Goal: Task Accomplishment & Management: Manage account settings

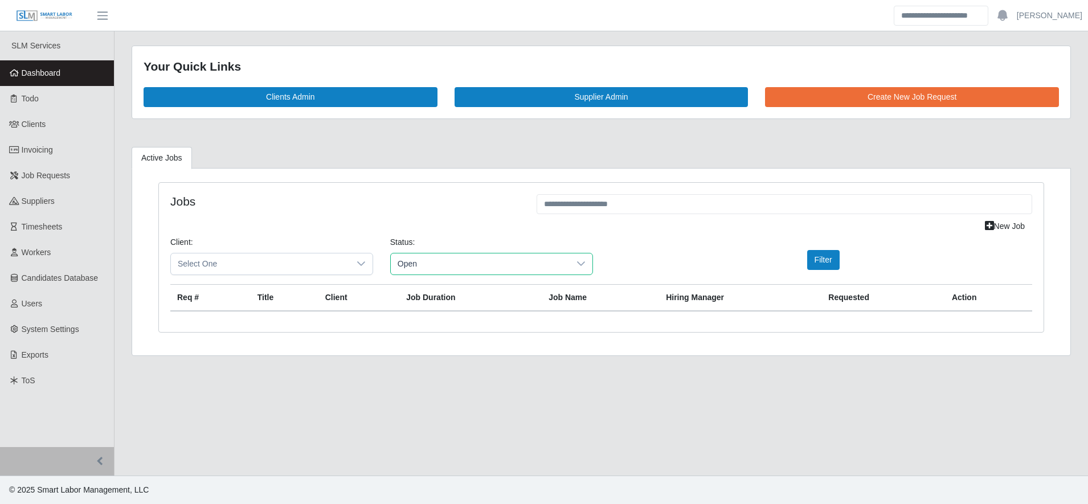
click at [491, 270] on span "Open" at bounding box center [480, 264] width 179 height 21
click at [818, 254] on button "Filter" at bounding box center [823, 260] width 32 height 20
click at [36, 128] on span "Clients" at bounding box center [34, 124] width 25 height 9
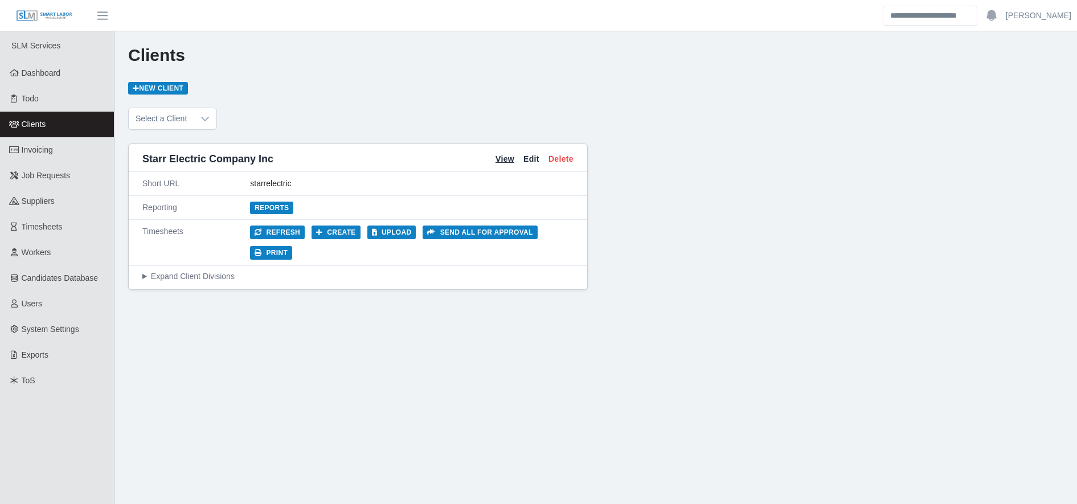
click at [503, 157] on link "View" at bounding box center [505, 159] width 19 height 12
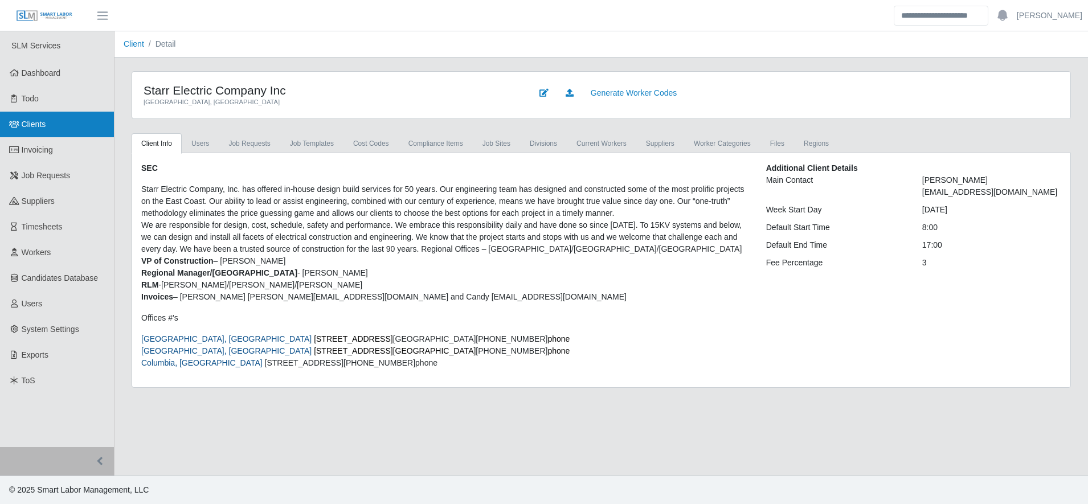
click at [75, 124] on link "Clients" at bounding box center [57, 125] width 114 height 26
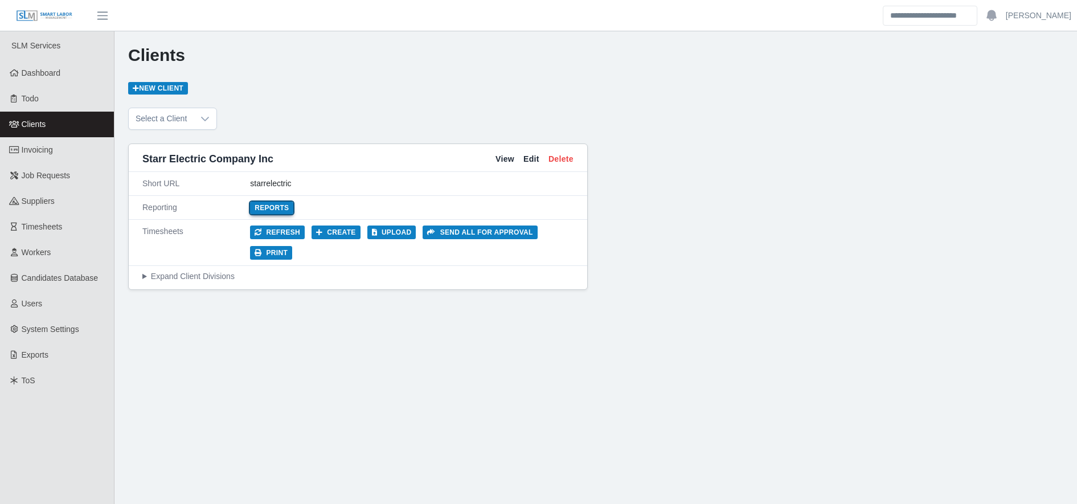
click at [272, 206] on link "Reports" at bounding box center [271, 208] width 43 height 13
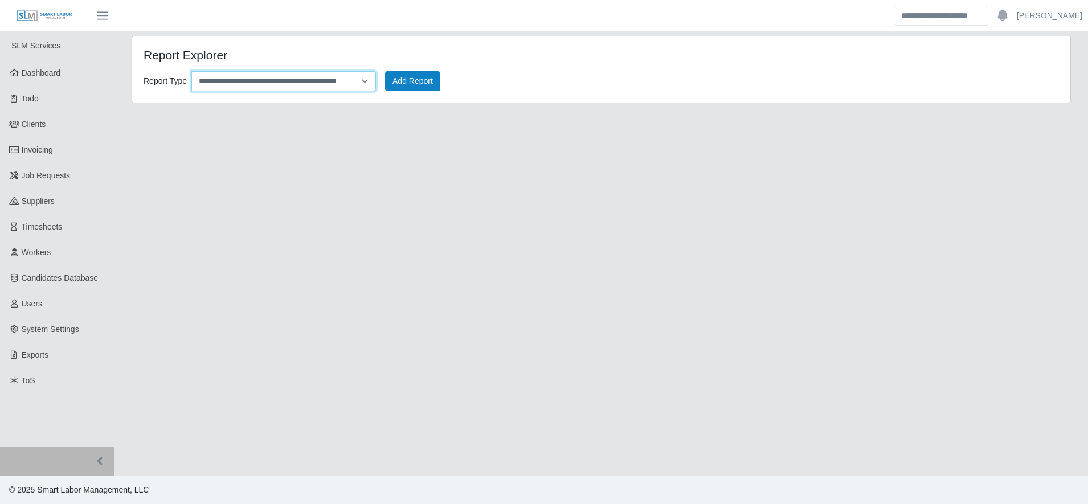
click at [268, 88] on select "**********" at bounding box center [283, 81] width 185 height 20
select select "**********"
click at [191, 71] on select "**********" at bounding box center [283, 81] width 185 height 20
click at [435, 81] on button "Add Report" at bounding box center [412, 81] width 55 height 20
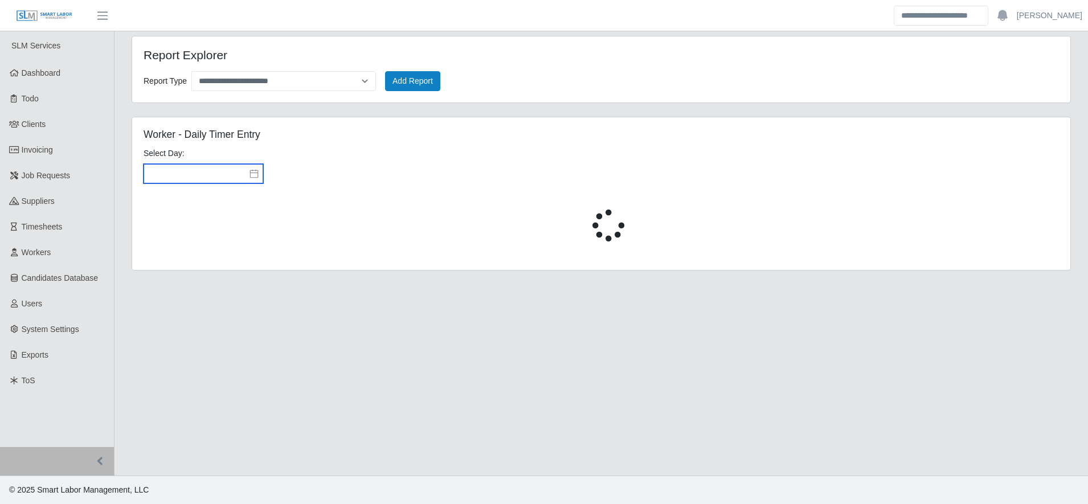
click at [242, 168] on input "text" at bounding box center [204, 173] width 120 height 19
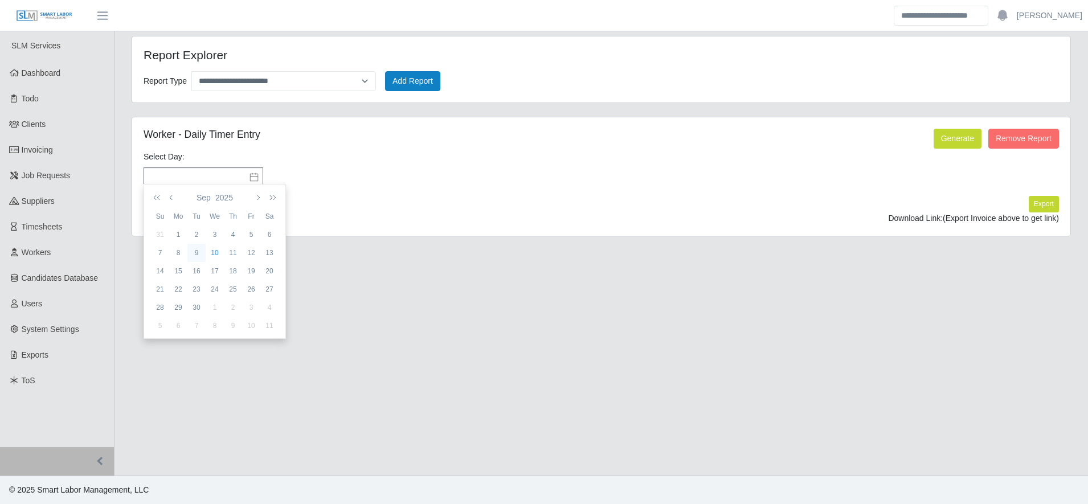
click at [196, 254] on div "9" at bounding box center [196, 253] width 18 height 10
type input "**********"
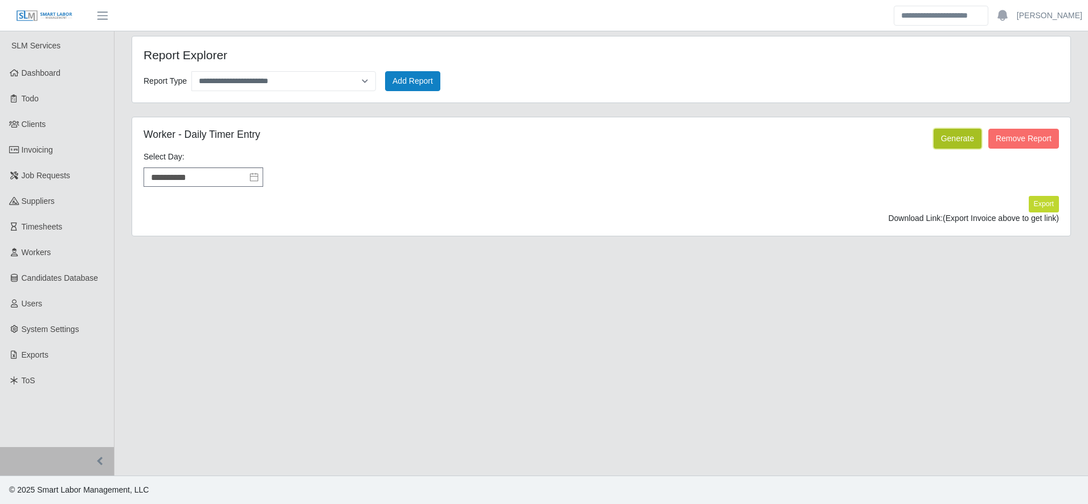
click at [967, 144] on button "Generate" at bounding box center [958, 139] width 48 height 20
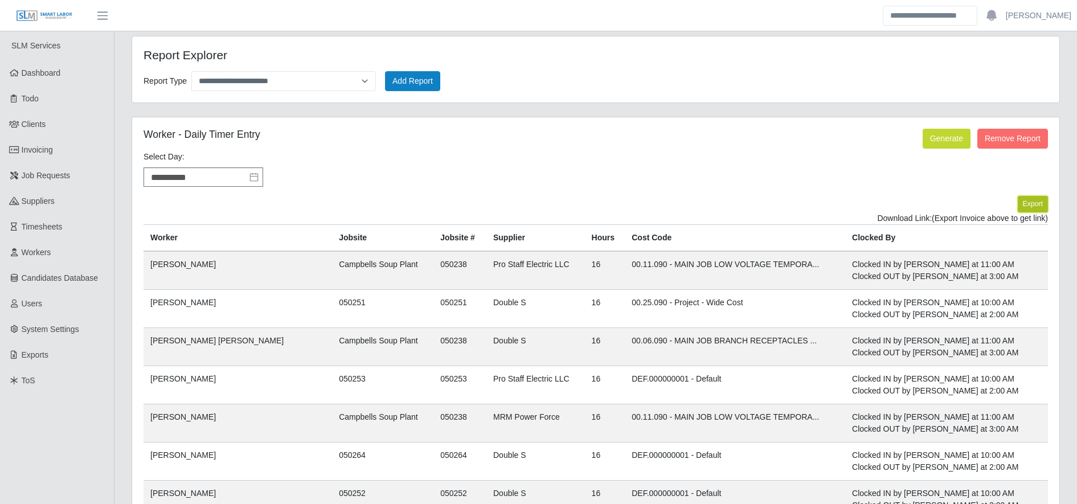
click at [1041, 204] on button "Export" at bounding box center [1033, 204] width 30 height 16
click at [964, 223] on link "https://sm-slm-prod.s3.amazonaws.com/documents/client/2/Daily%20Timer%20Entries…" at bounding box center [1006, 218] width 84 height 9
click at [85, 225] on link "Timesheets" at bounding box center [57, 227] width 114 height 26
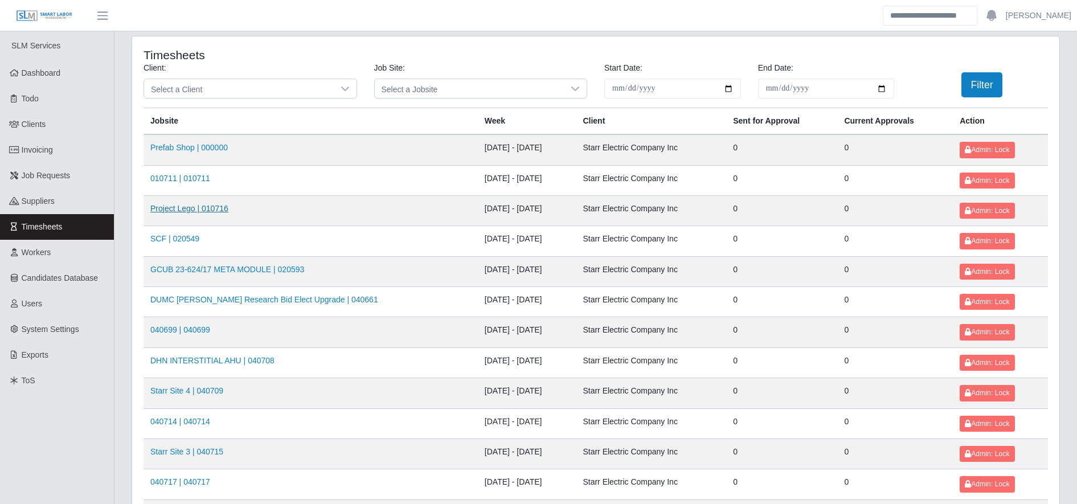
click at [205, 212] on link "Project Lego | 010716" at bounding box center [189, 208] width 78 height 9
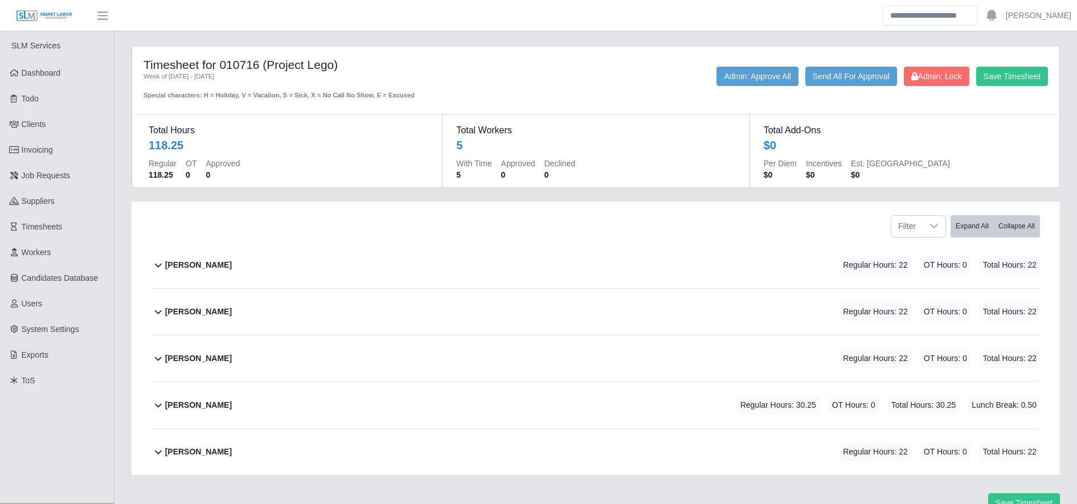
click at [384, 275] on div "Hector Lizandro Inestroza Regular Hours: 22 OT Hours: 0 Total Hours: 22" at bounding box center [602, 265] width 875 height 46
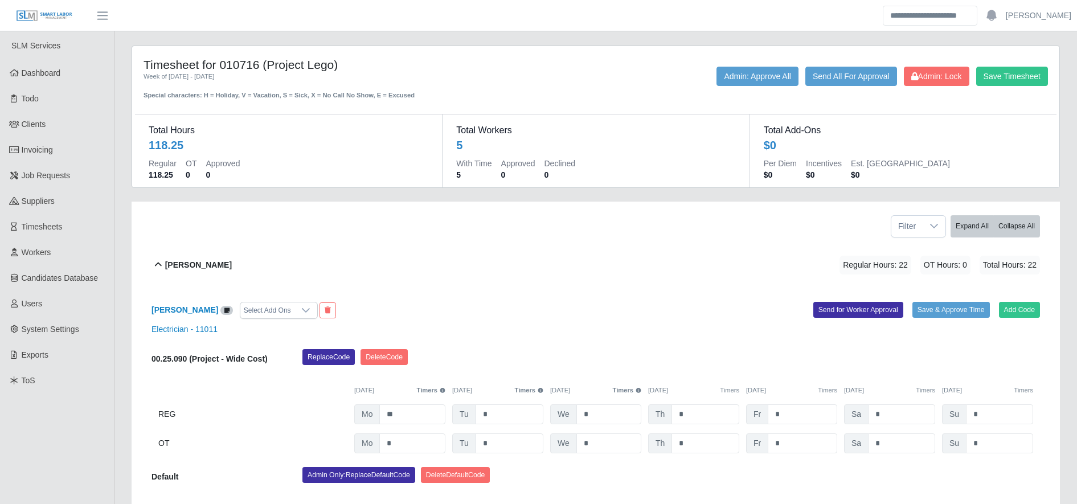
scroll to position [150, 0]
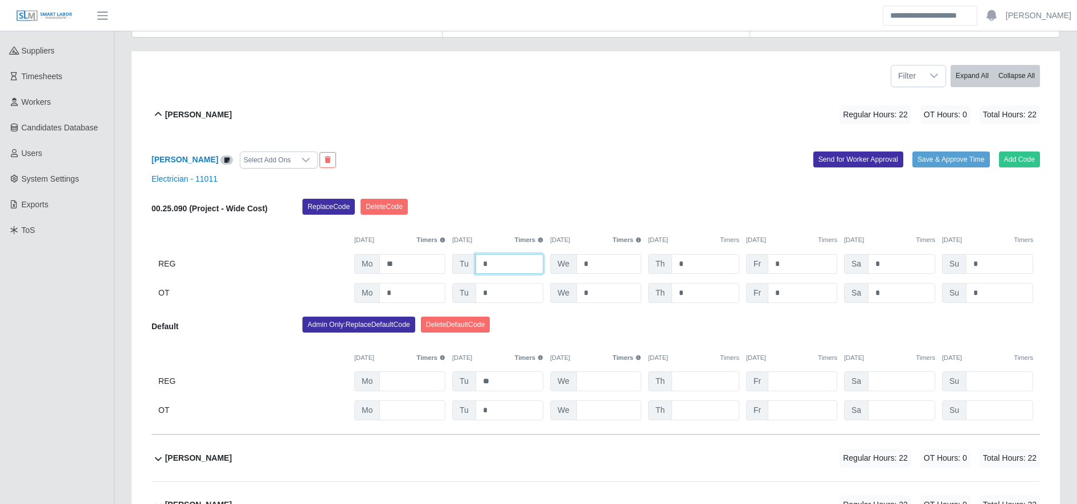
click at [487, 263] on input "*" at bounding box center [510, 264] width 68 height 20
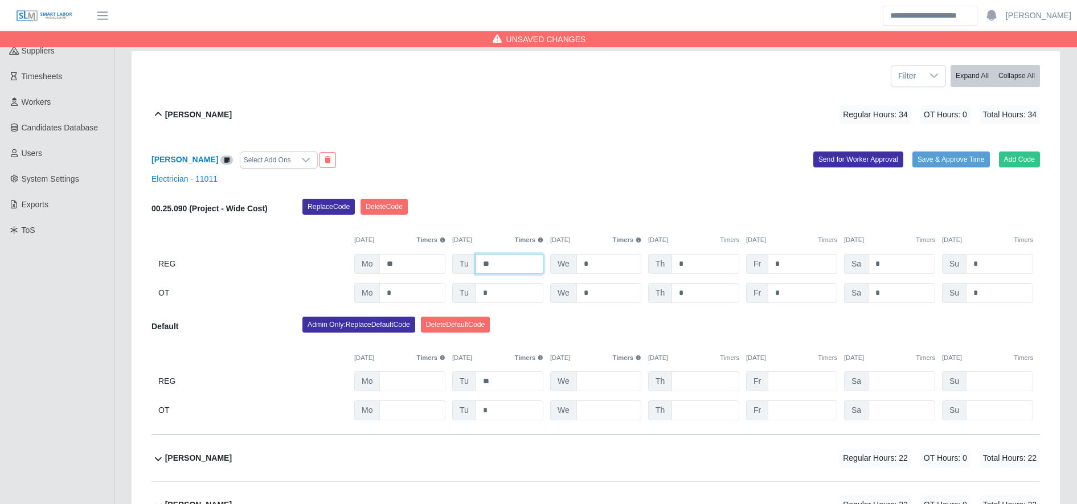
type input "**"
drag, startPoint x: 525, startPoint y: 369, endPoint x: 527, endPoint y: 377, distance: 8.3
click at [527, 377] on div "Default Admin Only: Replace Default Code Delete Default Code 09/08/2025 Timers …" at bounding box center [596, 369] width 889 height 104
click at [527, 377] on input "**" at bounding box center [510, 381] width 68 height 20
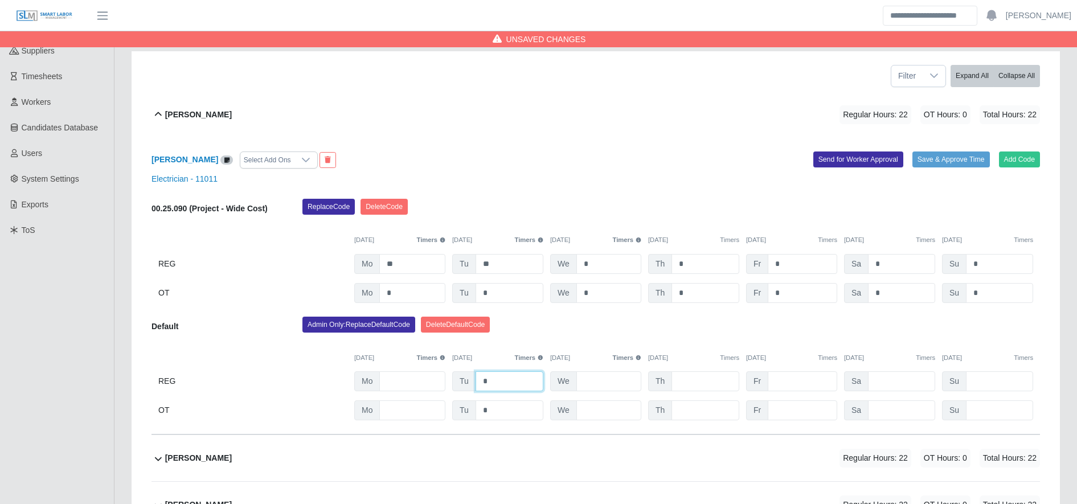
type input "*"
click at [517, 330] on div "Admin Only: Replace Default Code Delete Default Code" at bounding box center [671, 328] width 755 height 23
click at [477, 325] on button "Delete Default Code" at bounding box center [456, 325] width 70 height 16
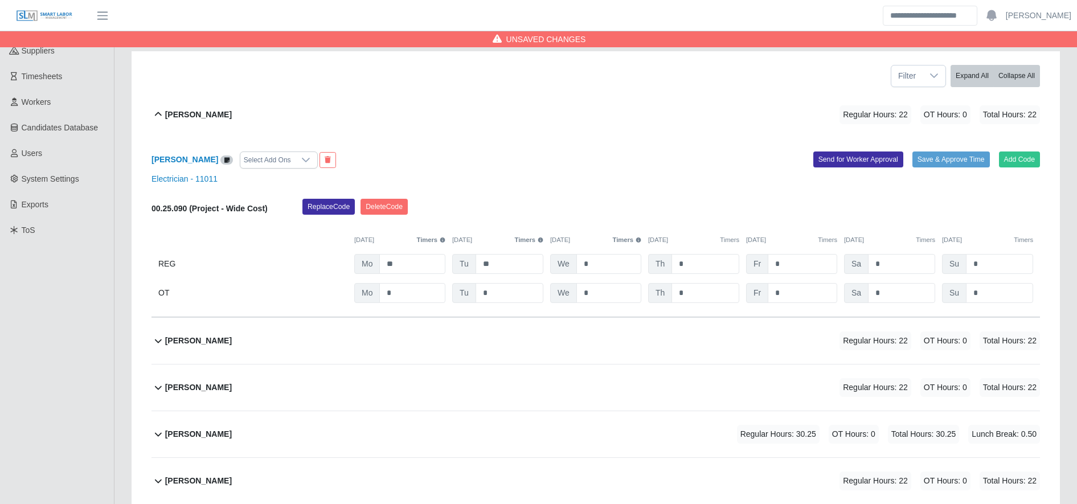
scroll to position [235, 0]
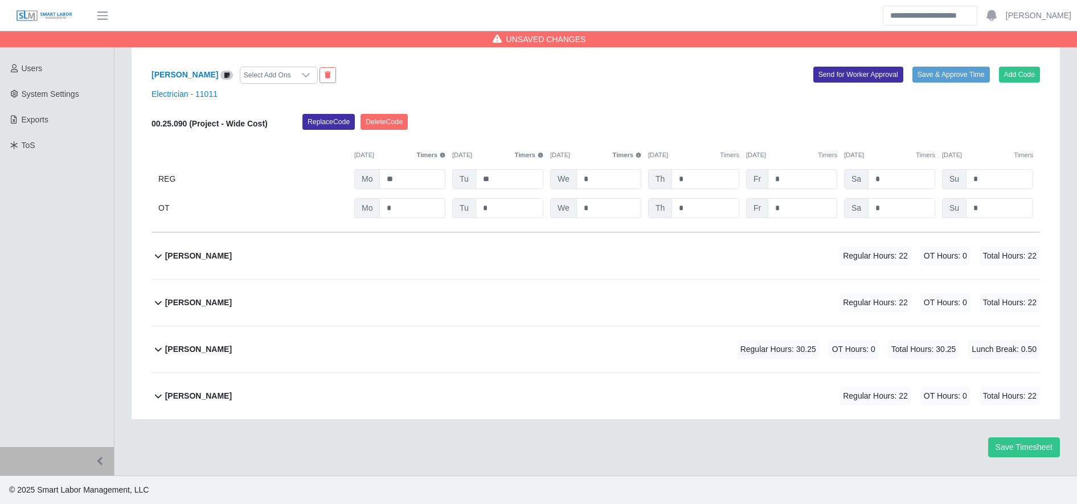
click at [448, 240] on div "Luis Rodriguez Regular Hours: 22 OT Hours: 0 Total Hours: 22" at bounding box center [602, 256] width 875 height 46
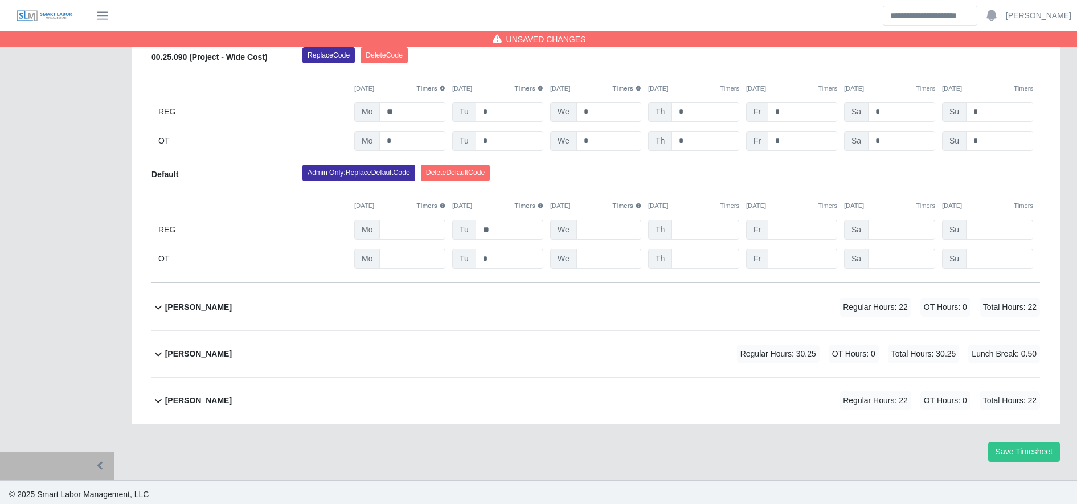
scroll to position [533, 0]
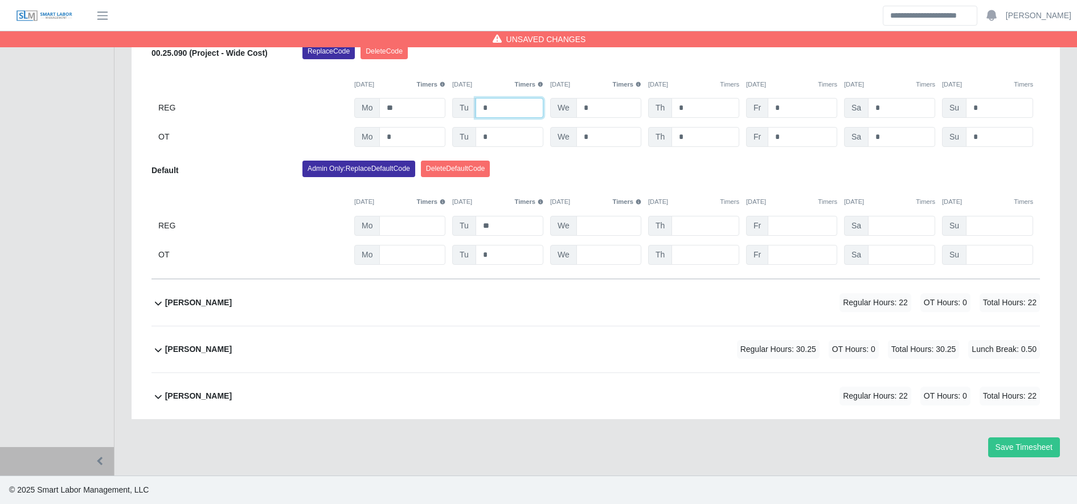
click at [515, 115] on input "*" at bounding box center [510, 108] width 68 height 20
type input "**"
click at [522, 230] on input "**" at bounding box center [510, 226] width 68 height 20
click at [522, 230] on input "*" at bounding box center [510, 226] width 68 height 20
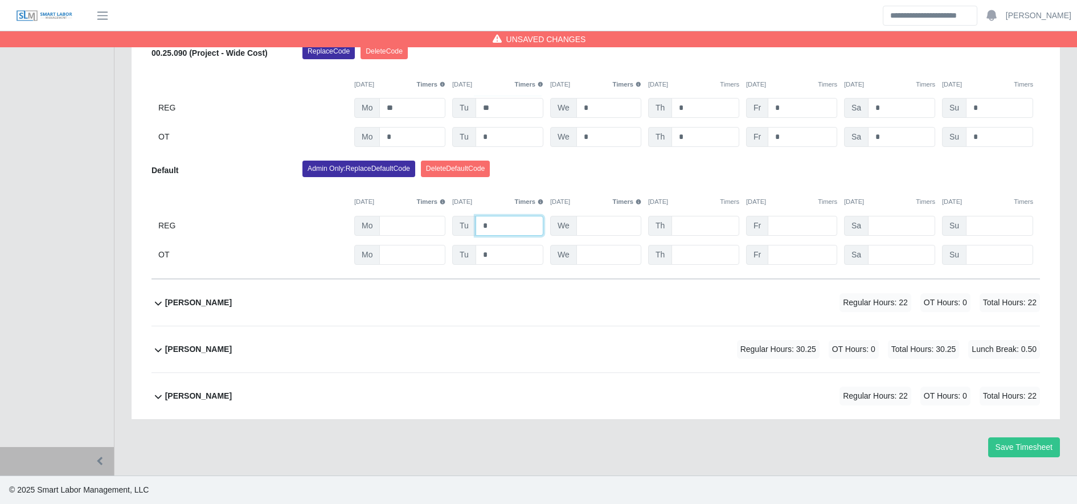
type input "*"
click at [538, 182] on div "Admin Only: Replace Default Code Delete Default Code" at bounding box center [671, 172] width 755 height 23
click at [491, 170] on button "Delete Default Code" at bounding box center [456, 169] width 70 height 16
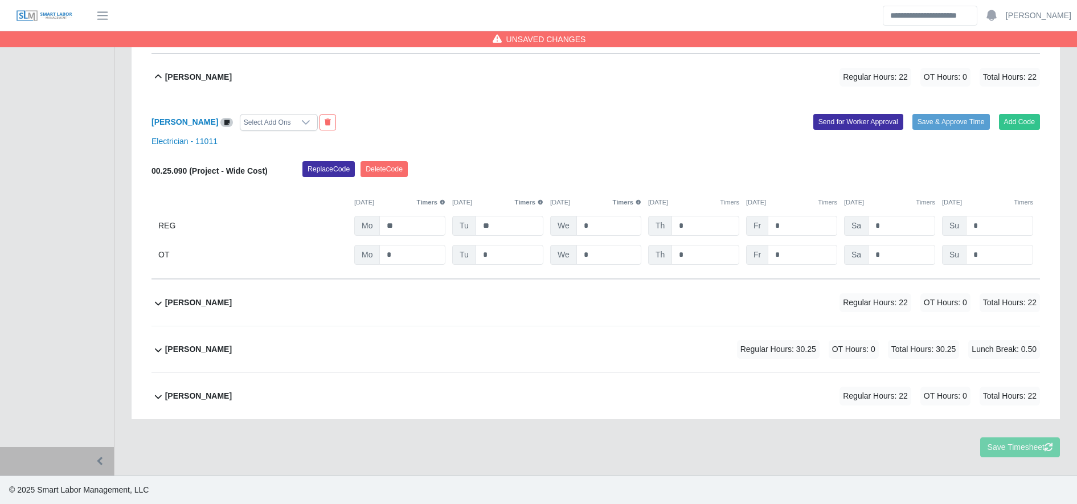
scroll to position [415, 0]
click at [487, 289] on div "Mariano Nieves Rivera Regular Hours: 22 OT Hours: 0 Total Hours: 22" at bounding box center [602, 303] width 875 height 46
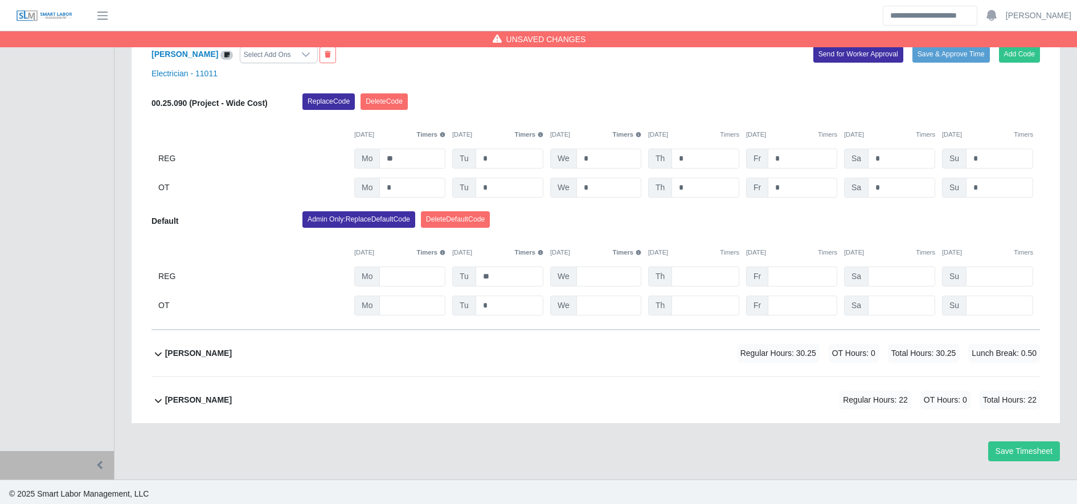
scroll to position [713, 0]
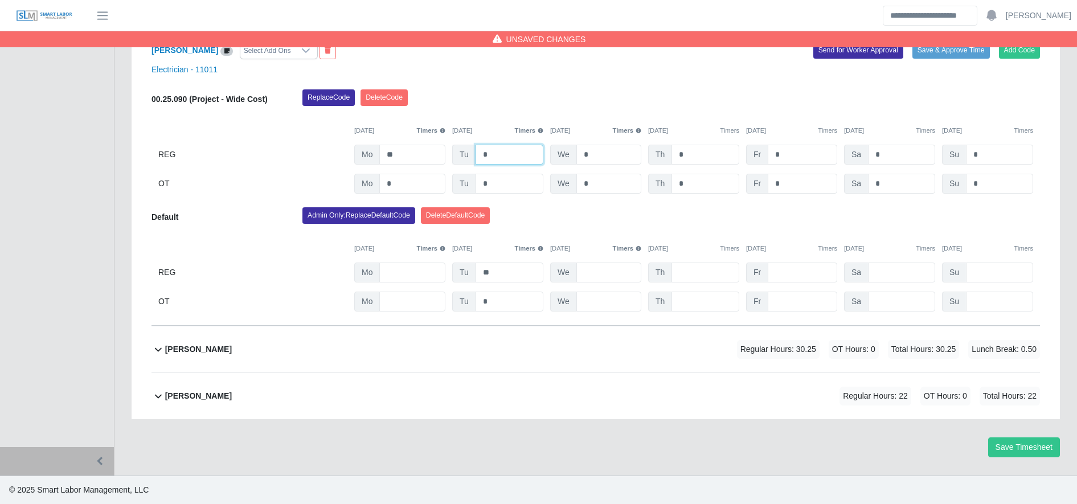
click at [501, 154] on input "*" at bounding box center [510, 155] width 68 height 20
type input "**"
click at [489, 272] on input "**" at bounding box center [510, 273] width 68 height 20
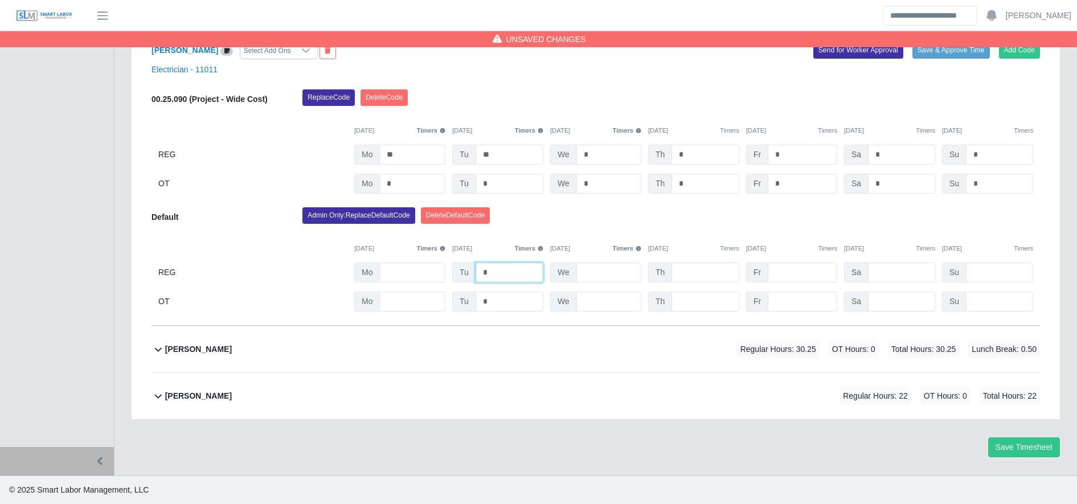
type input "*"
drag, startPoint x: 528, startPoint y: 201, endPoint x: 477, endPoint y: 217, distance: 53.7
click at [477, 217] on div "Mariano Nieves Rivera Select Add Ons Add Code Save & Approve Time Send for Work…" at bounding box center [596, 176] width 889 height 297
click at [477, 217] on button "Delete Default Code" at bounding box center [456, 215] width 70 height 16
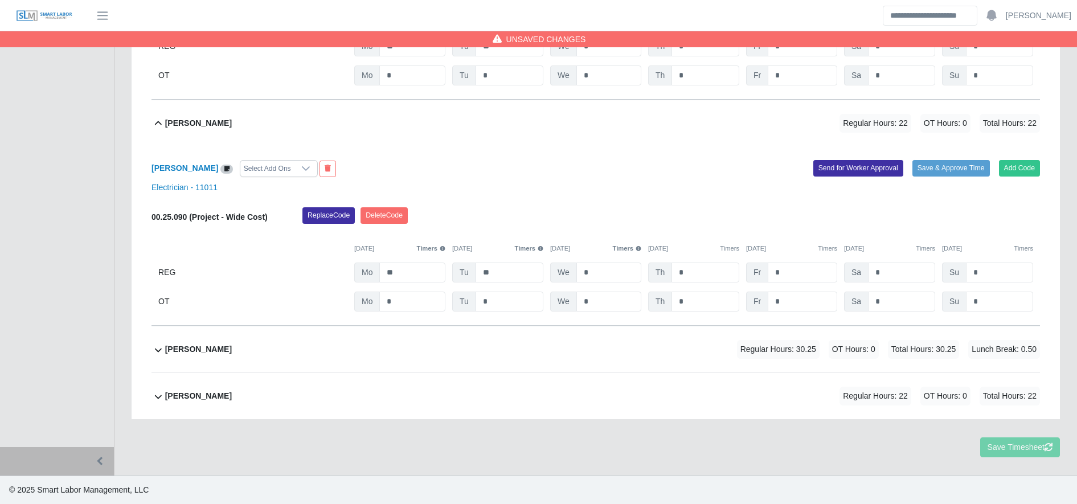
scroll to position [595, 0]
click at [479, 343] on div "Marlon Obeth Matute-Romero Regular Hours: 30.25 OT Hours: 0 Total Hours: 30.25 …" at bounding box center [602, 349] width 875 height 46
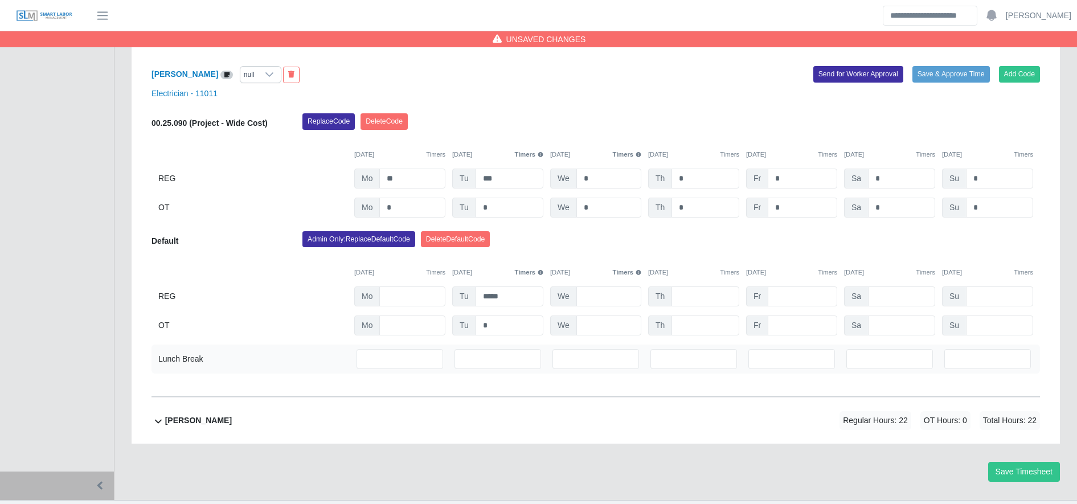
scroll to position [940, 0]
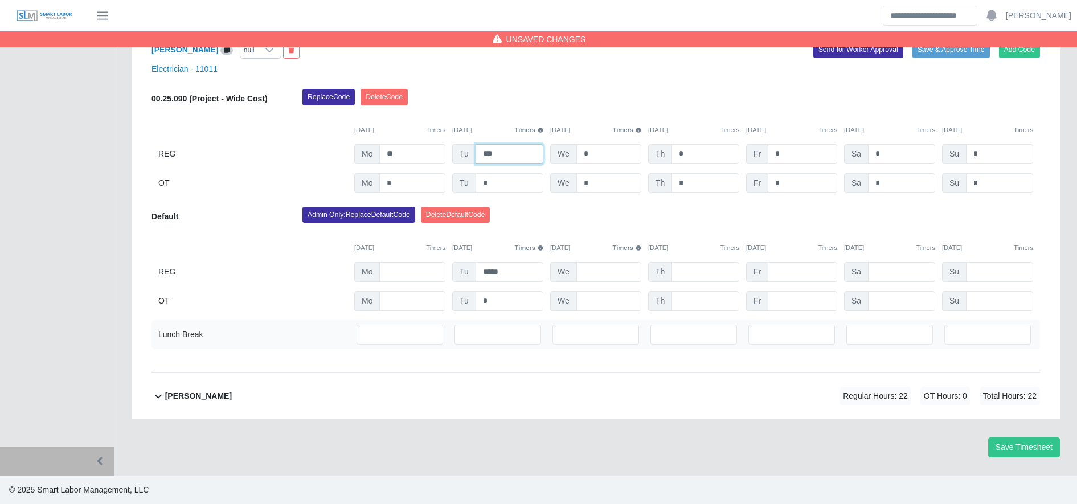
click at [499, 154] on input "***" at bounding box center [510, 154] width 68 height 20
type input "**"
click at [500, 271] on input "*****" at bounding box center [510, 272] width 68 height 20
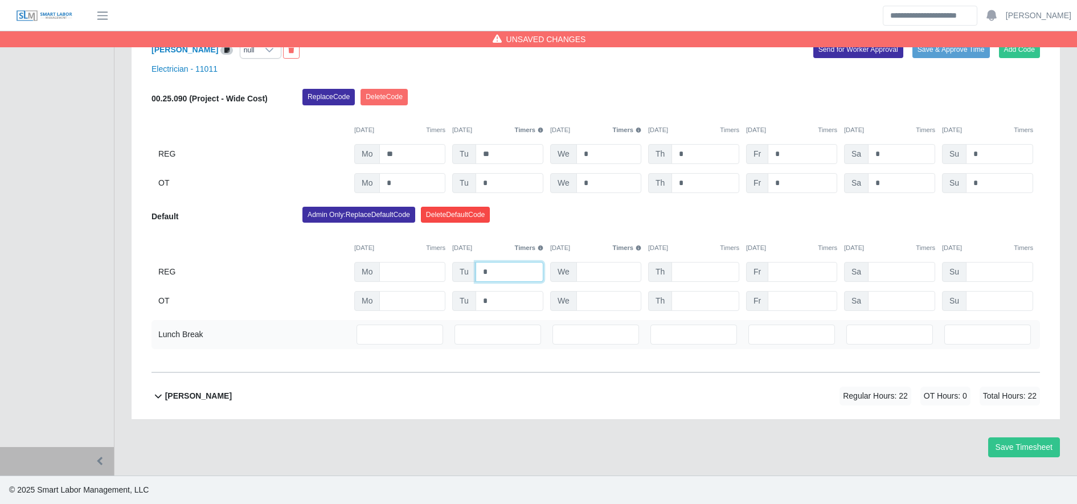
type input "*"
click at [465, 214] on button "Delete Default Code" at bounding box center [456, 215] width 70 height 16
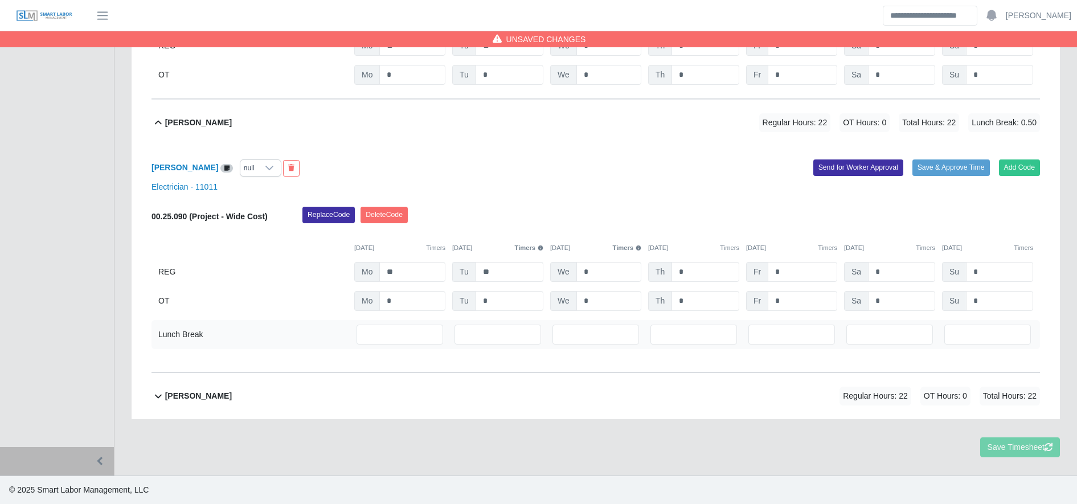
scroll to position [822, 0]
click at [493, 334] on input "***" at bounding box center [498, 335] width 87 height 20
type input "*"
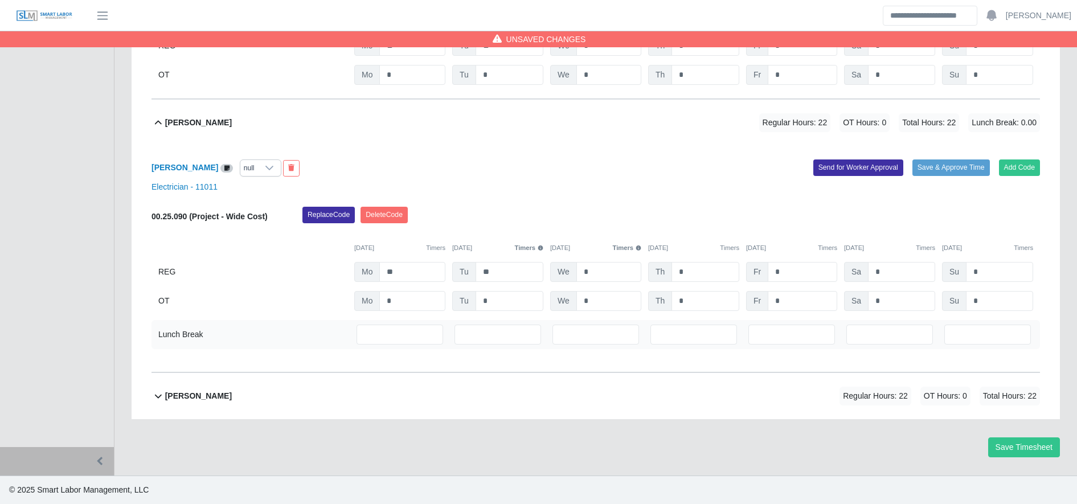
click at [474, 387] on div "Ramon Cintron Gomez Regular Hours: 22 OT Hours: 0 Total Hours: 22" at bounding box center [602, 396] width 875 height 46
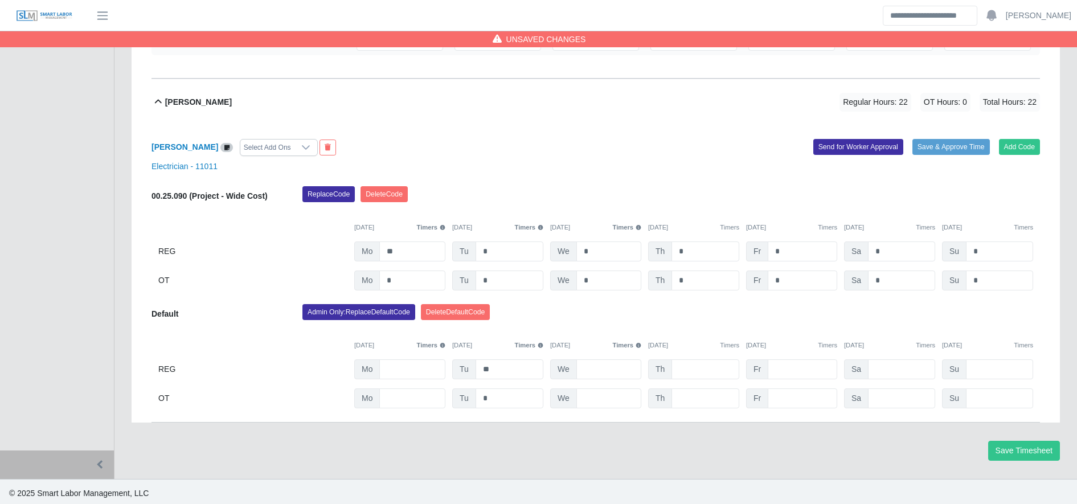
scroll to position [1120, 0]
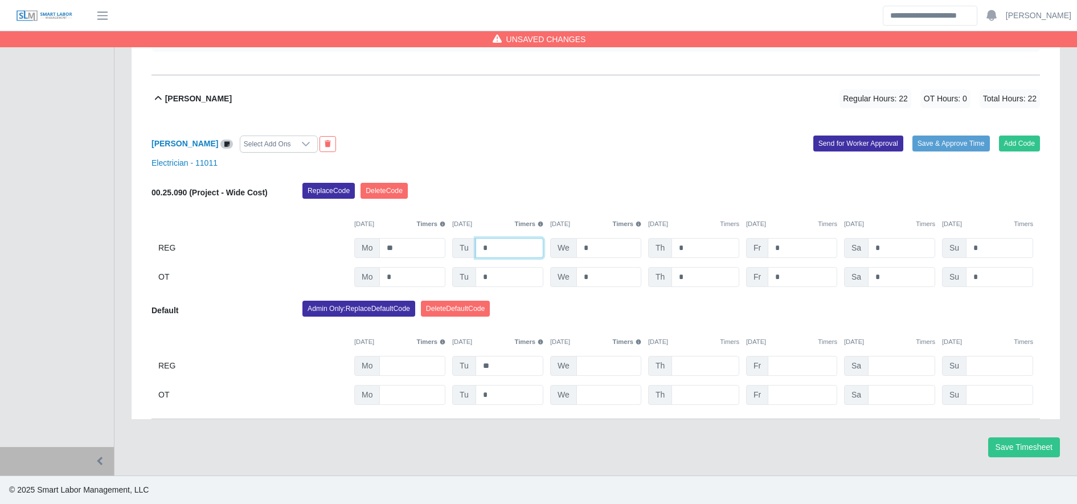
click at [511, 255] on input "*" at bounding box center [510, 248] width 68 height 20
type input "**"
click at [503, 366] on input "**" at bounding box center [510, 366] width 68 height 20
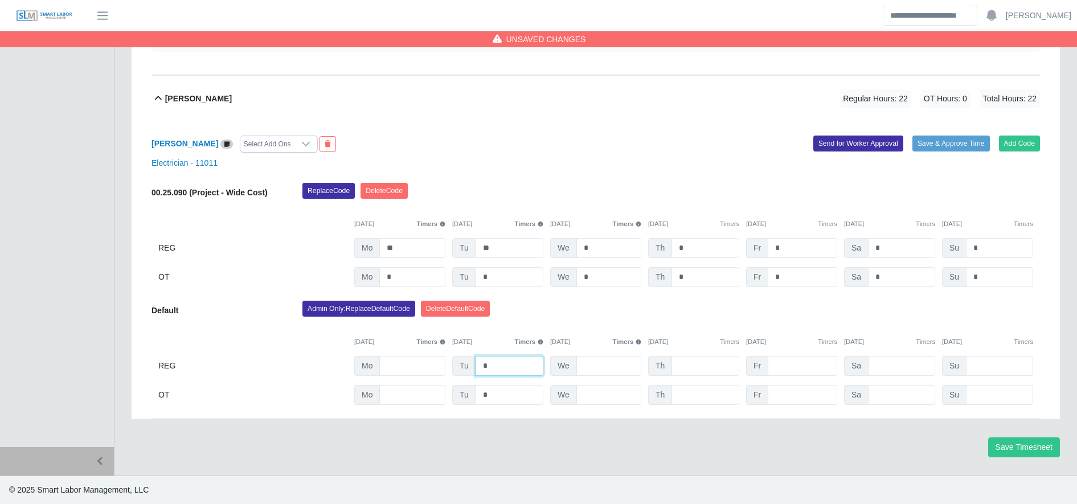
type input "*"
drag, startPoint x: 546, startPoint y: 328, endPoint x: 485, endPoint y: 325, distance: 61.1
click at [485, 325] on div "09/08/2025 Timers 09/09/2025 Timers 09/10/2025 Timers 09/11/2025 Timers 09/12/2…" at bounding box center [596, 335] width 889 height 23
click at [478, 316] on button "Delete Default Code" at bounding box center [456, 309] width 70 height 16
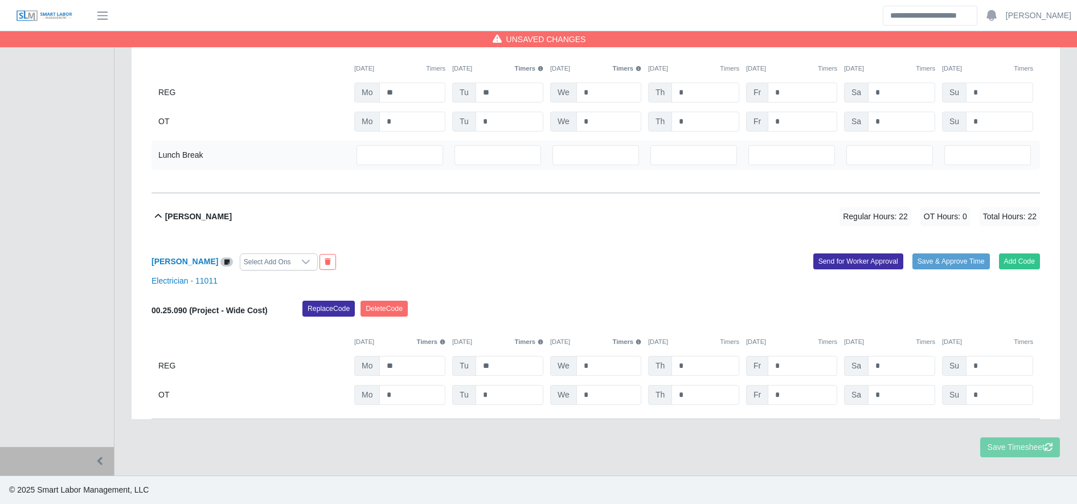
scroll to position [1002, 0]
click at [1019, 444] on button "Save Timesheet" at bounding box center [1025, 448] width 72 height 20
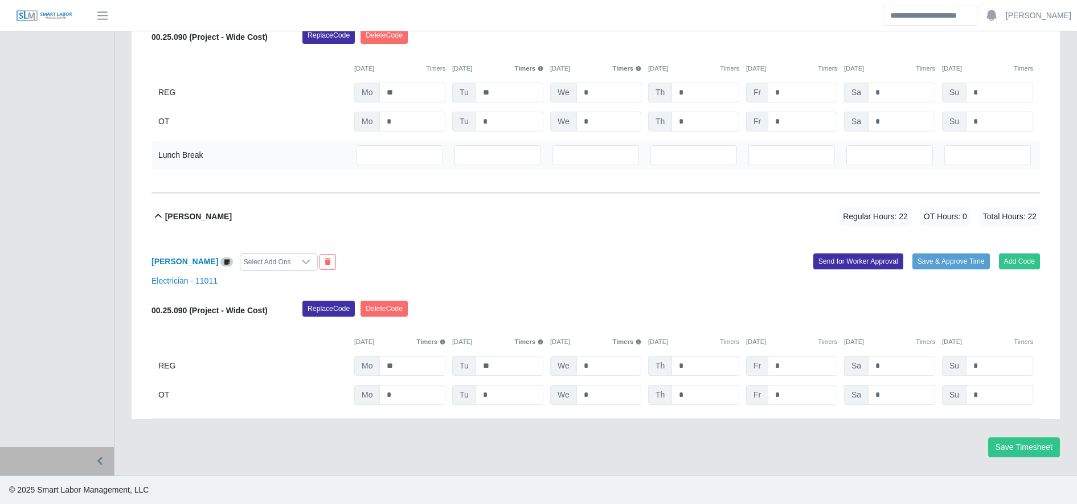
click at [286, 260] on div "Select Add Ons" at bounding box center [267, 262] width 54 height 16
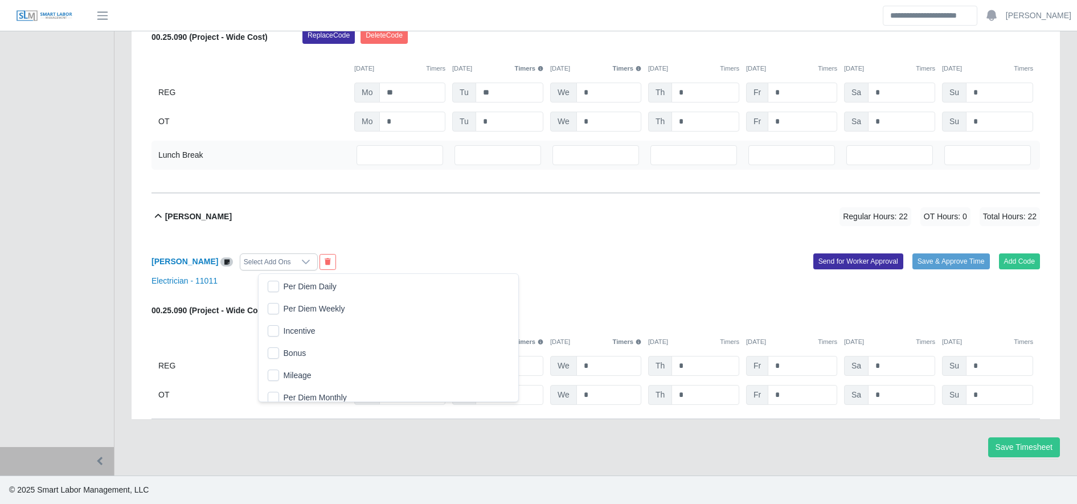
click at [306, 283] on span "Per Diem Daily" at bounding box center [310, 287] width 53 height 12
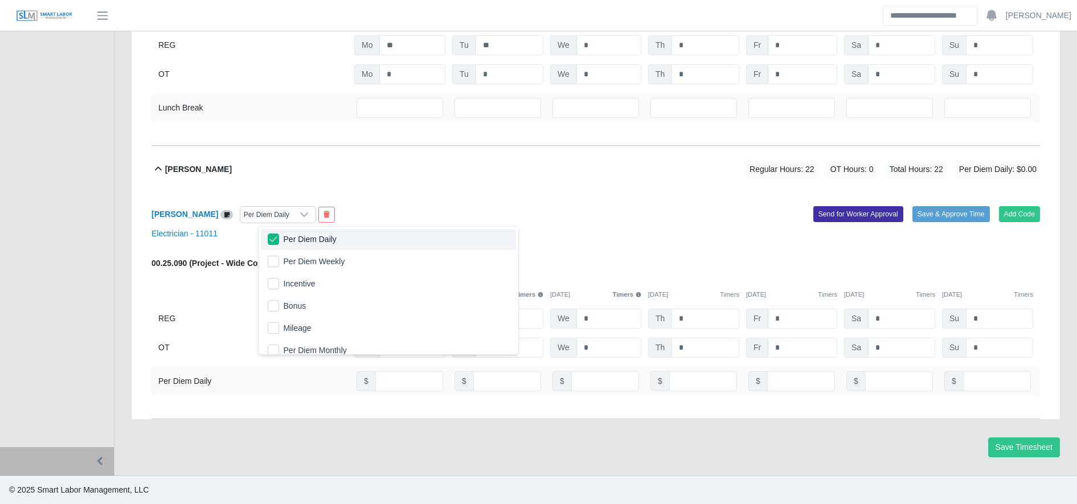
scroll to position [7, 0]
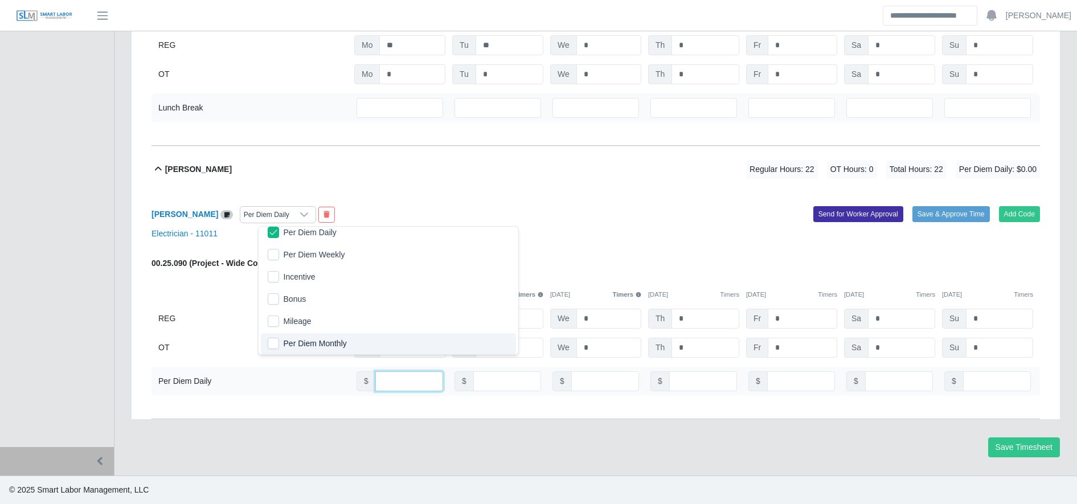
click at [411, 386] on input "number" at bounding box center [409, 381] width 68 height 20
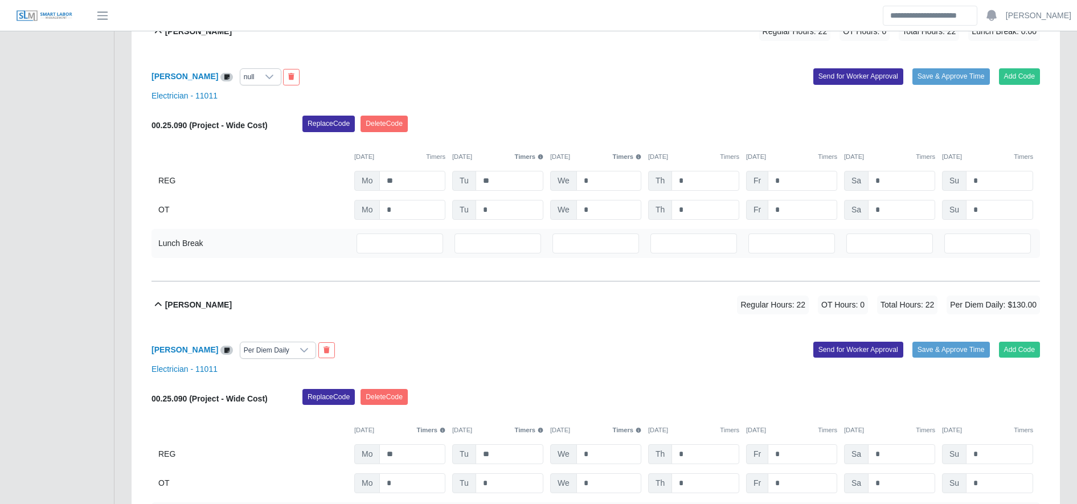
scroll to position [881, 0]
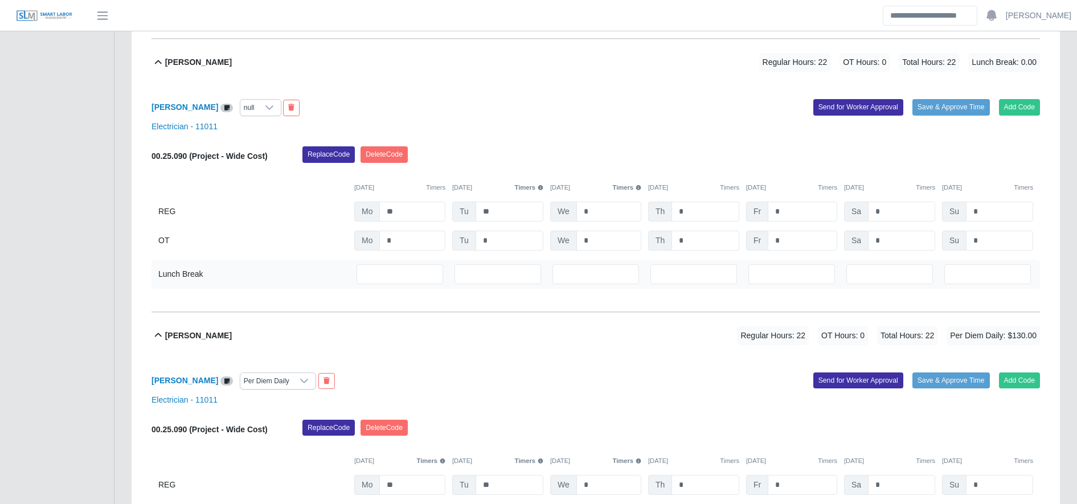
type input "***"
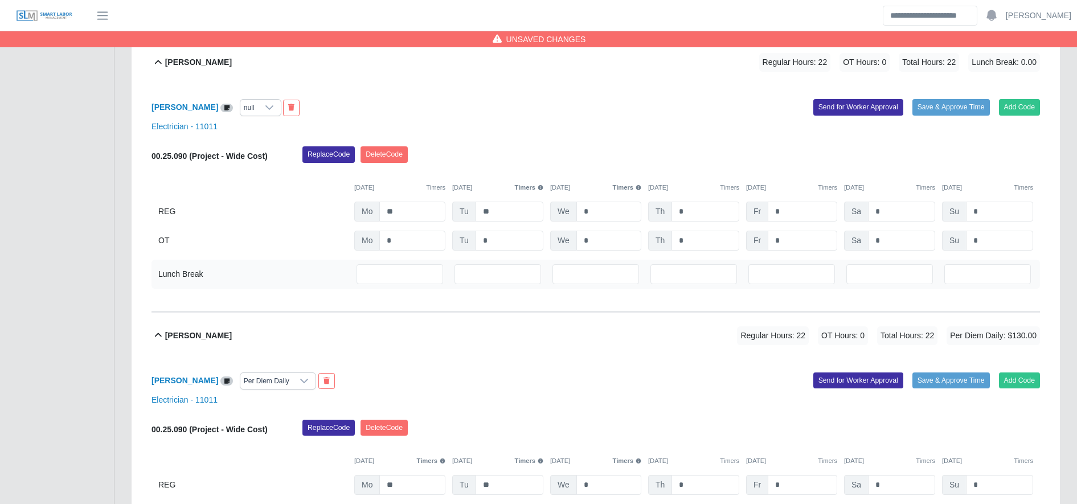
click at [258, 108] on div "null" at bounding box center [249, 108] width 18 height 16
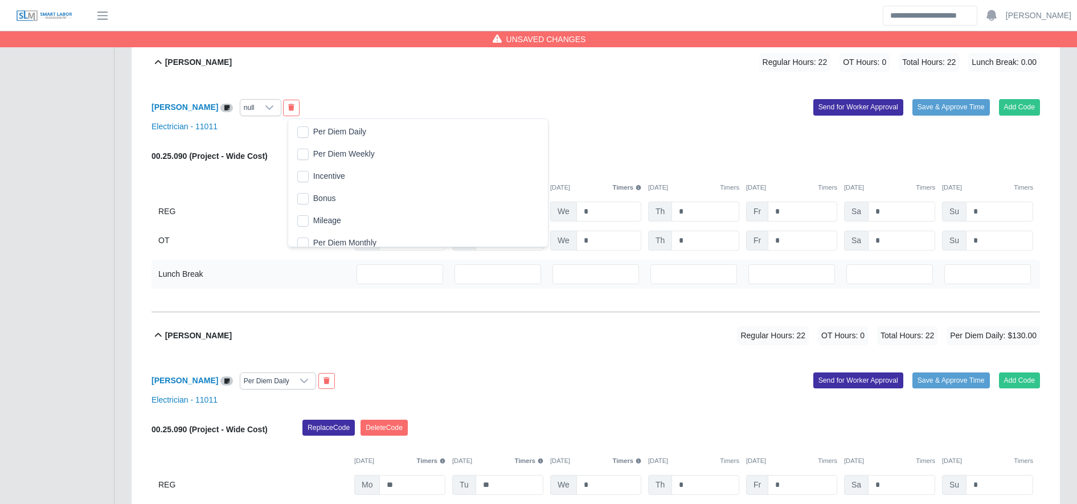
click at [332, 130] on span "Per Diem Daily" at bounding box center [339, 132] width 53 height 12
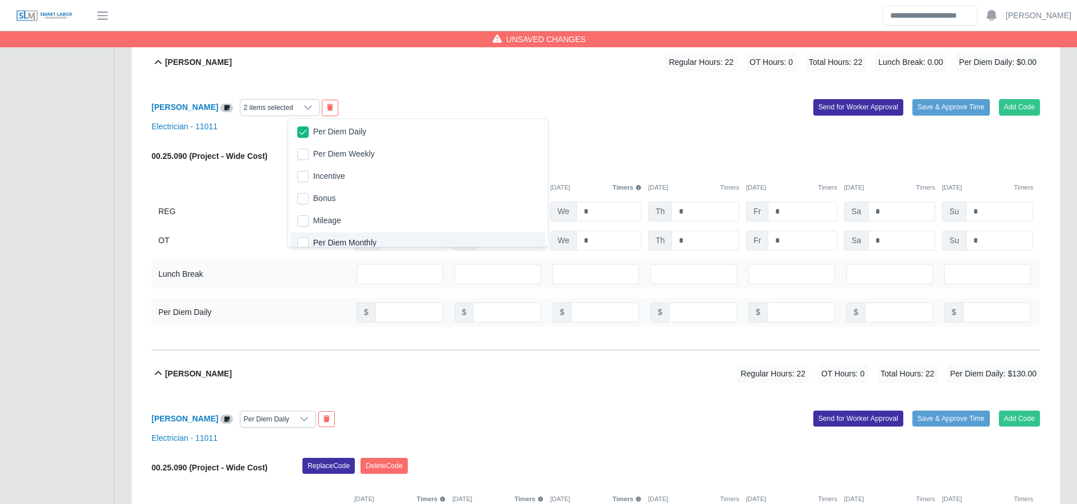
scroll to position [7, 0]
click at [397, 311] on input "number" at bounding box center [409, 313] width 68 height 20
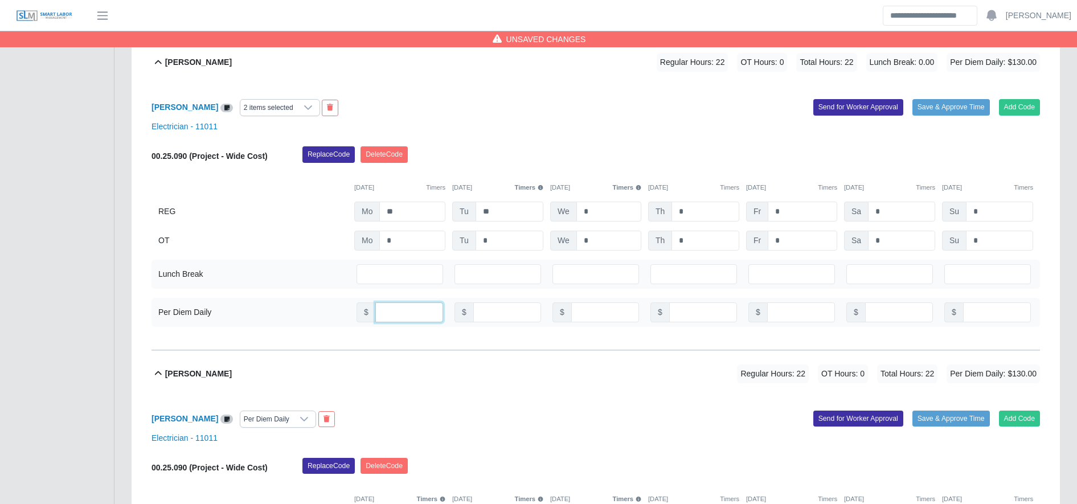
scroll to position [667, 0]
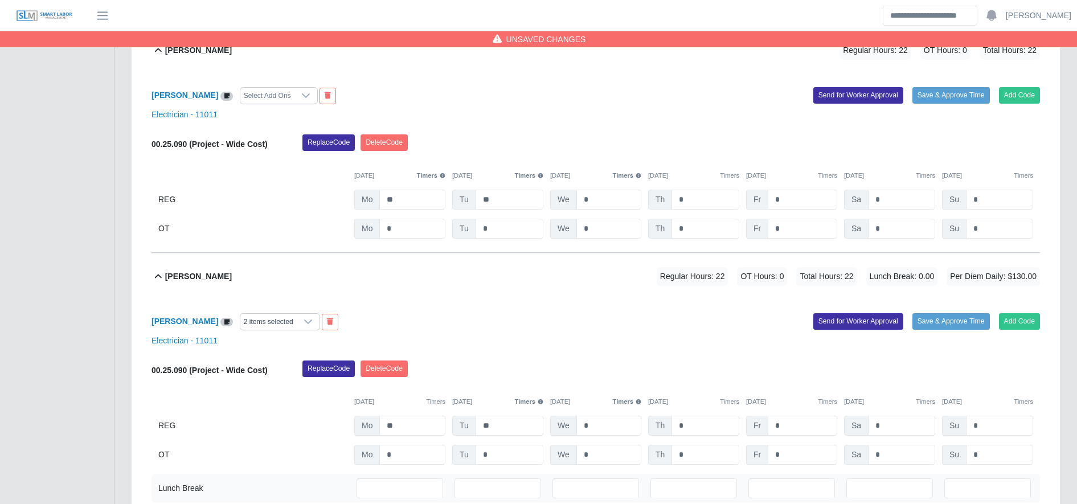
type input "***"
click at [284, 103] on div "Select Add Ons" at bounding box center [267, 96] width 54 height 16
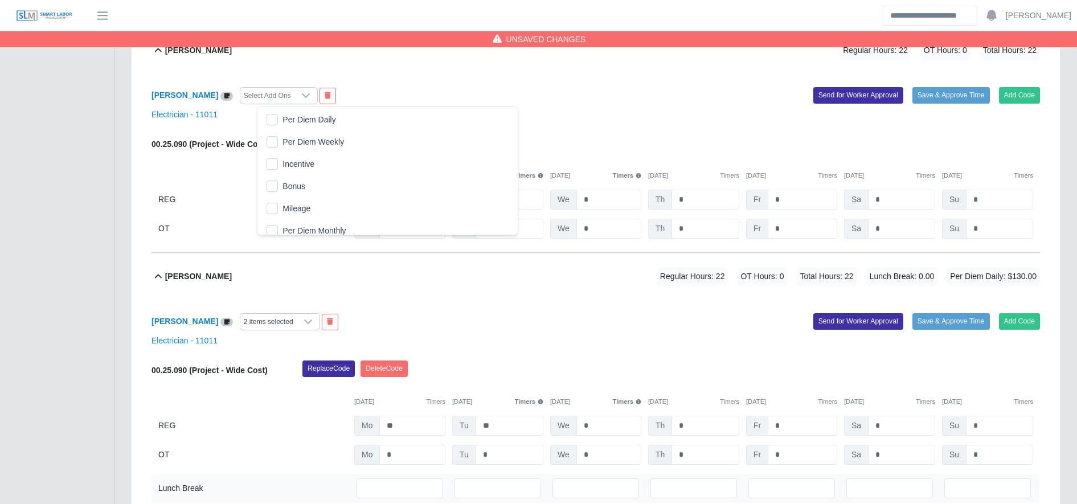
click at [291, 128] on li "Per Diem Daily" at bounding box center [387, 119] width 255 height 21
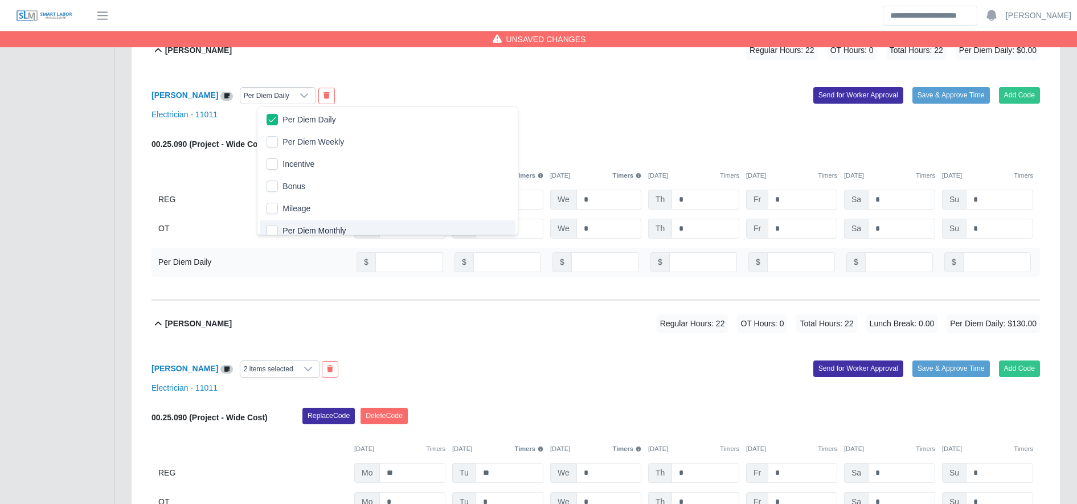
scroll to position [7, 0]
click at [414, 262] on input "number" at bounding box center [409, 262] width 68 height 20
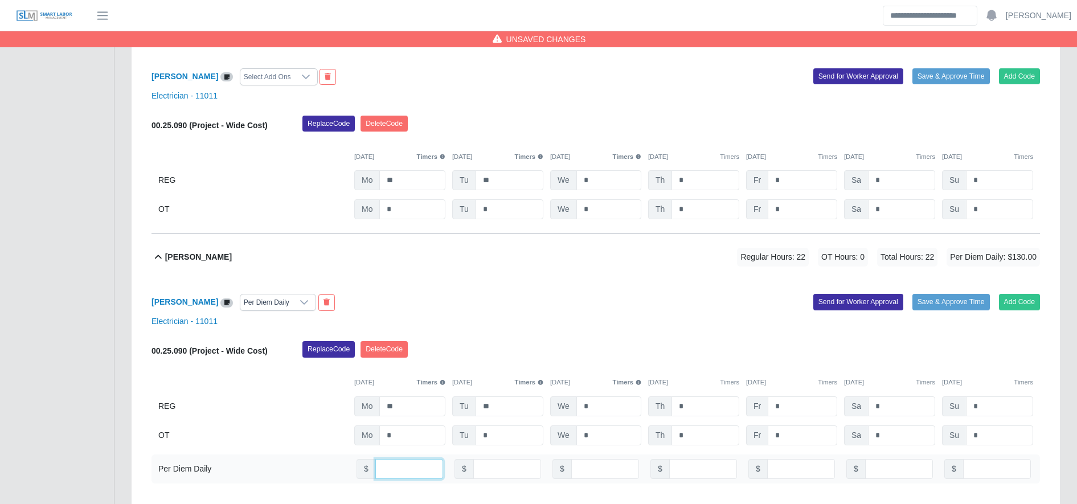
scroll to position [448, 0]
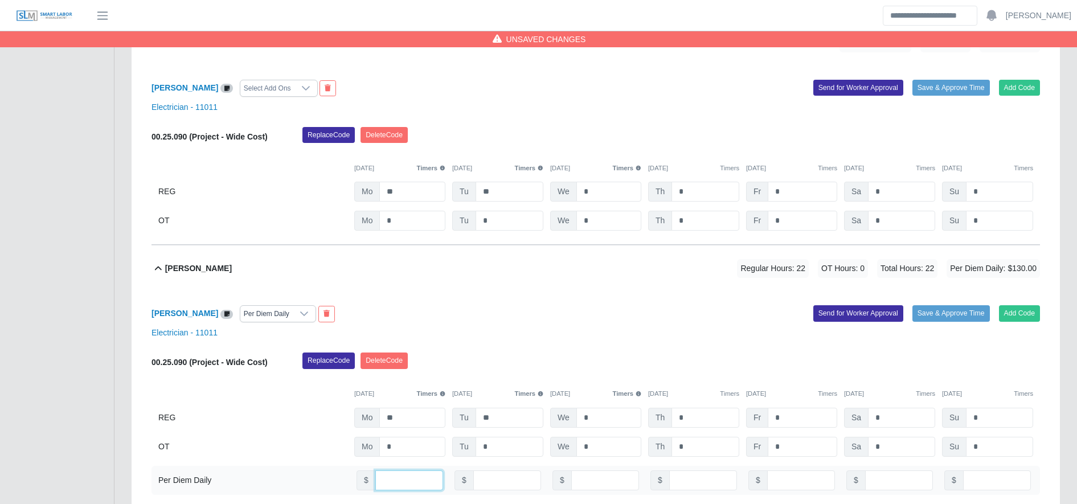
type input "***"
click at [295, 92] on div at bounding box center [306, 88] width 23 height 16
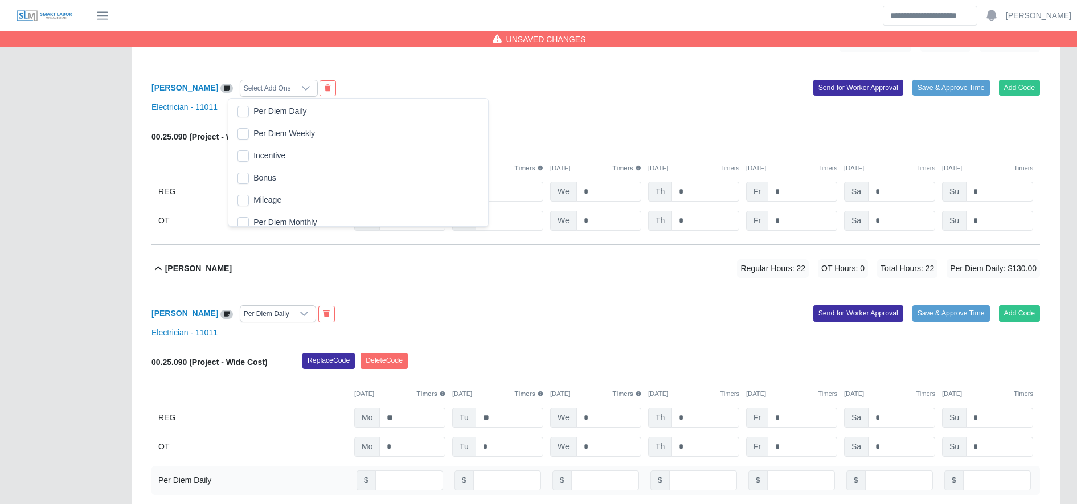
click at [263, 115] on span "Per Diem Daily" at bounding box center [280, 111] width 53 height 12
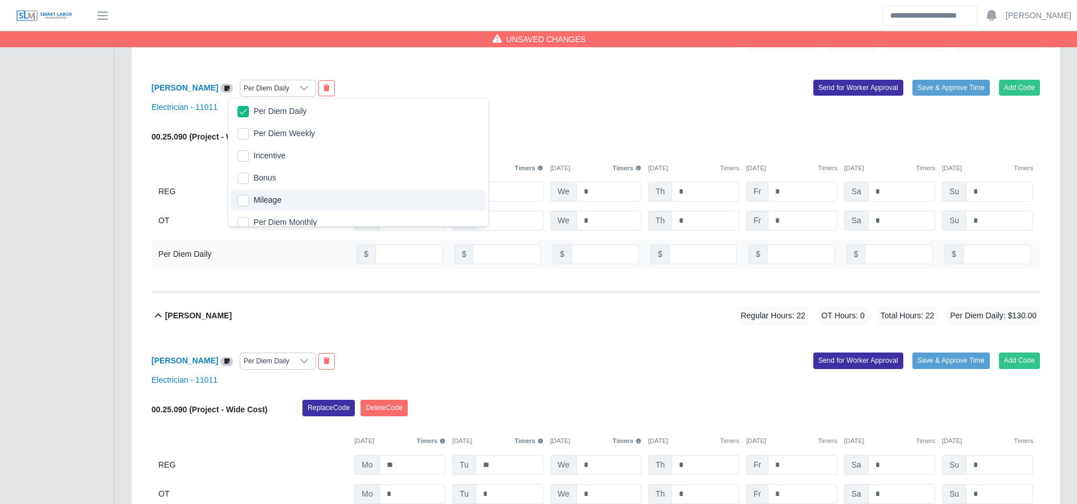
scroll to position [7, 0]
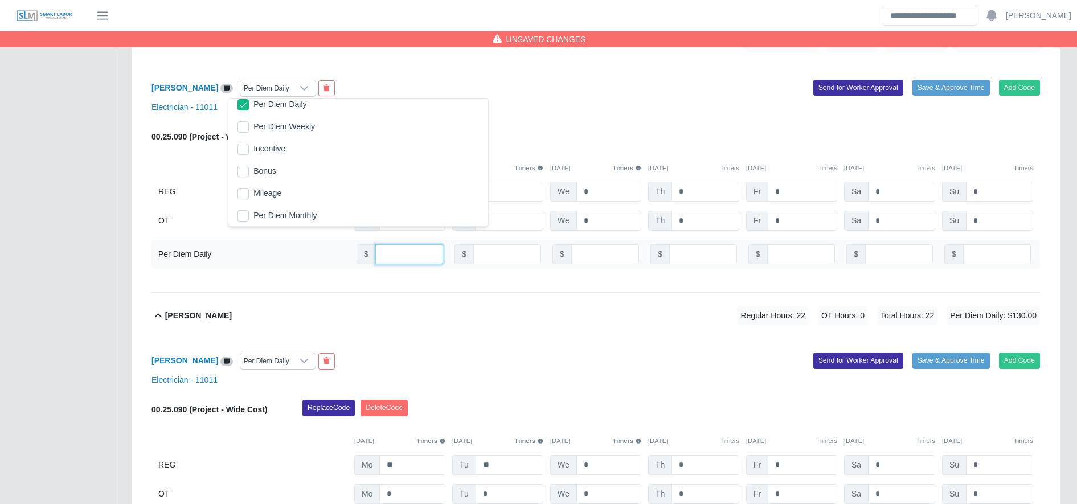
click at [399, 262] on input "number" at bounding box center [409, 254] width 68 height 20
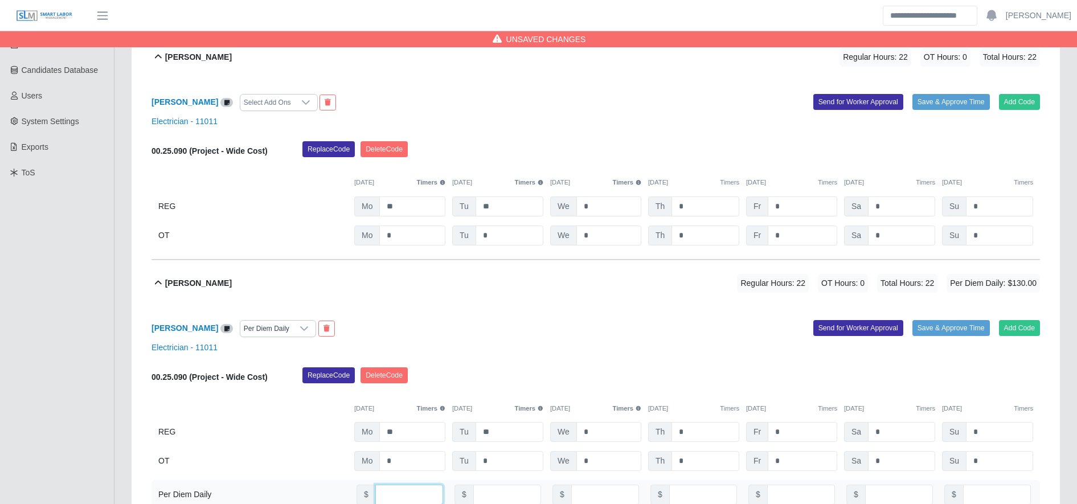
scroll to position [209, 0]
type input "***"
click at [284, 96] on div "Select Add Ons" at bounding box center [267, 102] width 54 height 16
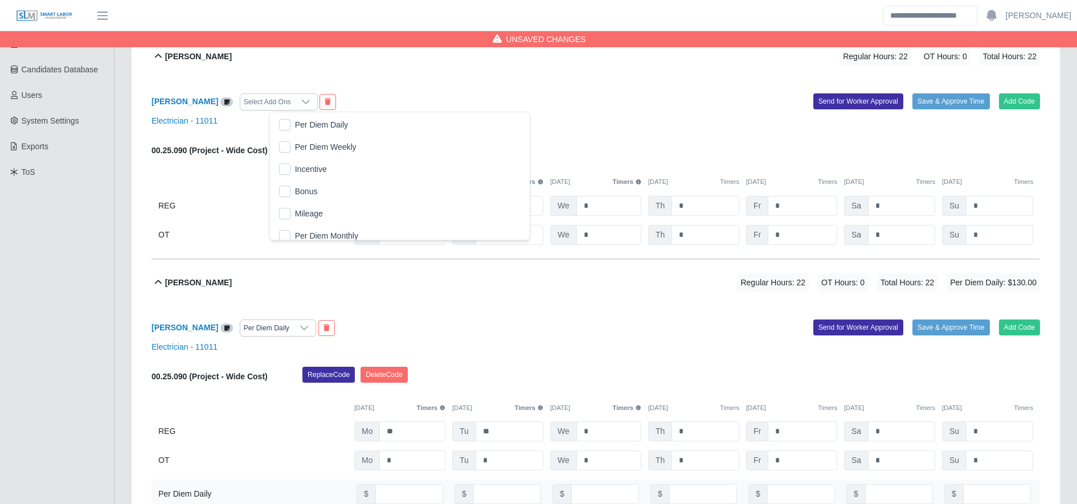
click at [303, 121] on span "Per Diem Daily" at bounding box center [321, 125] width 53 height 12
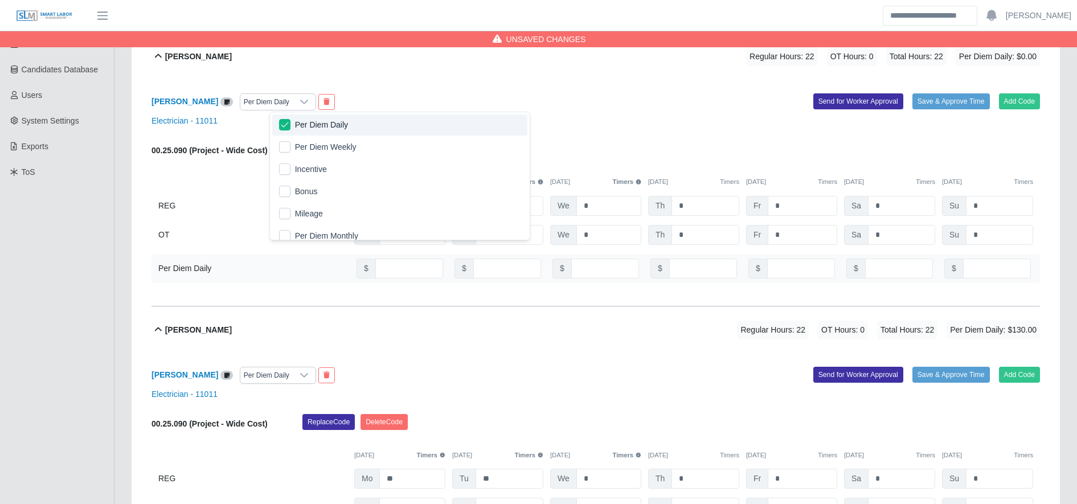
scroll to position [7, 0]
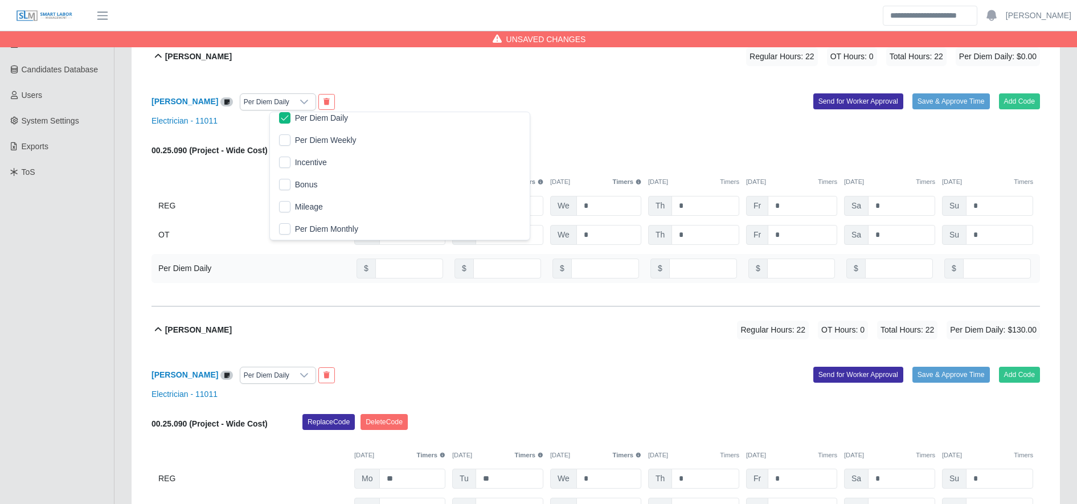
click at [395, 279] on div "$" at bounding box center [399, 268] width 91 height 25
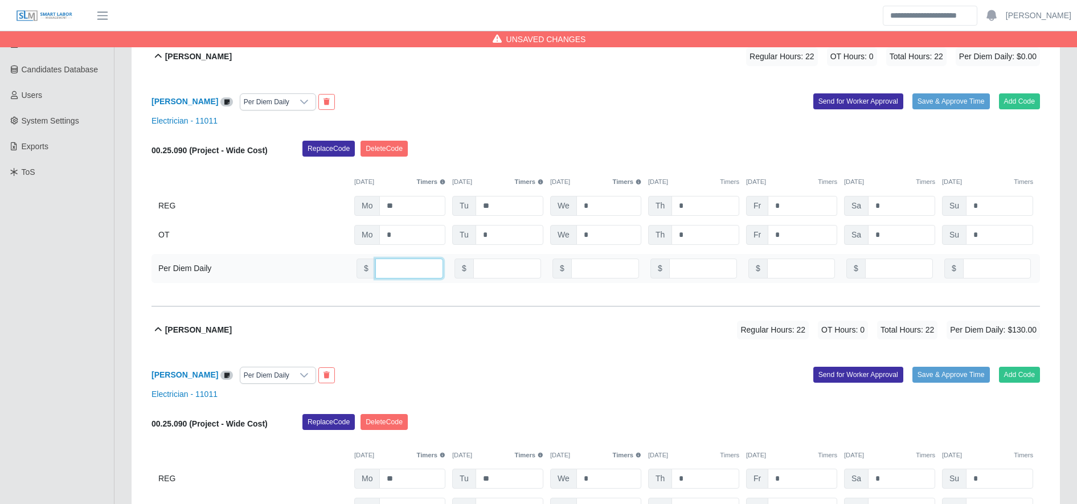
click at [394, 273] on input "number" at bounding box center [409, 269] width 68 height 20
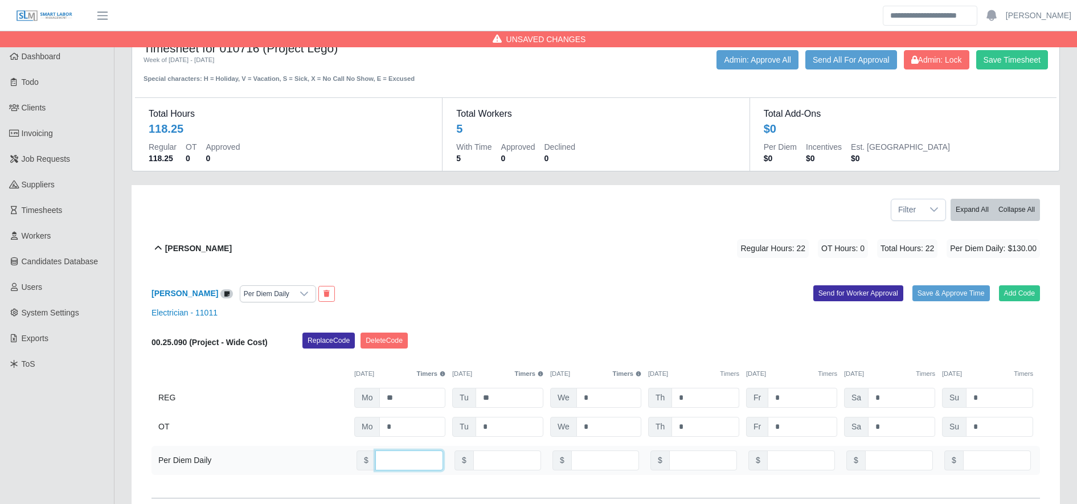
scroll to position [15, 0]
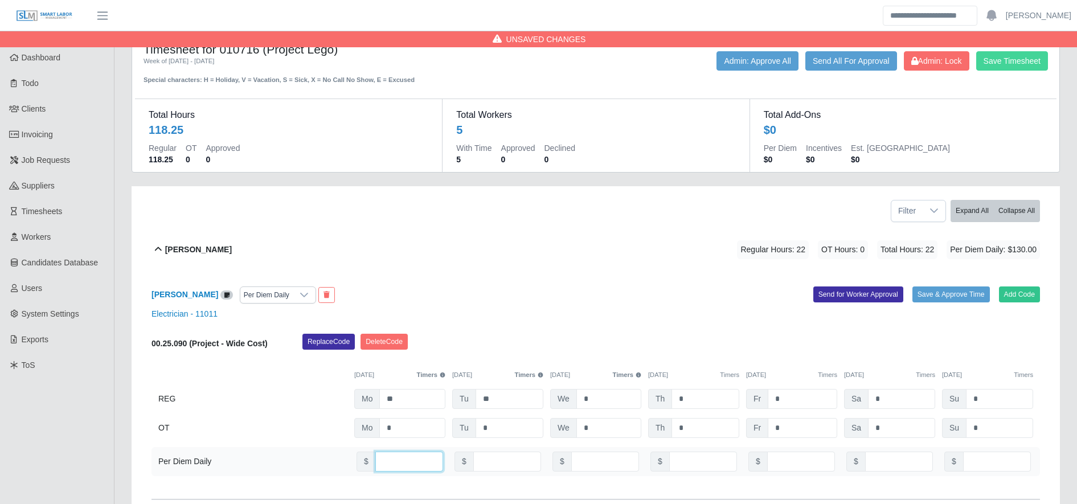
type input "***"
click at [1017, 66] on button "Save Timesheet" at bounding box center [1013, 60] width 72 height 19
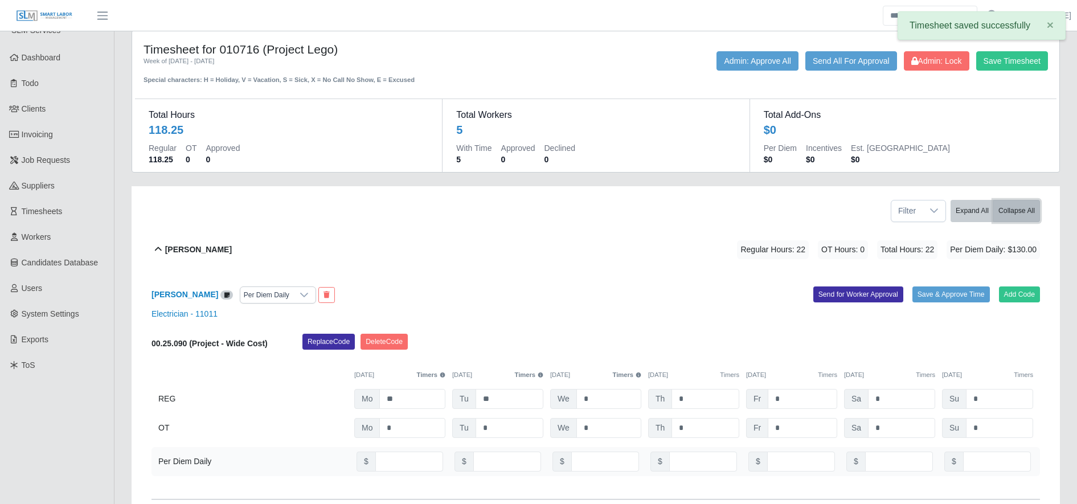
click at [1010, 216] on button "Collapse All" at bounding box center [1017, 211] width 47 height 22
click at [984, 211] on button "Expand All" at bounding box center [972, 211] width 43 height 22
click at [1010, 211] on button "Collapse All" at bounding box center [1017, 211] width 47 height 22
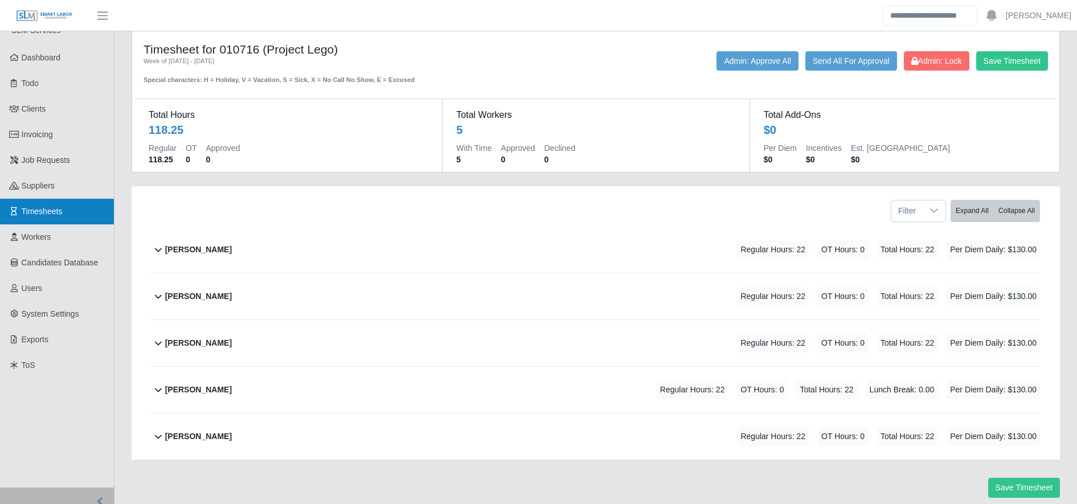
click at [28, 219] on link "Timesheets" at bounding box center [57, 212] width 114 height 26
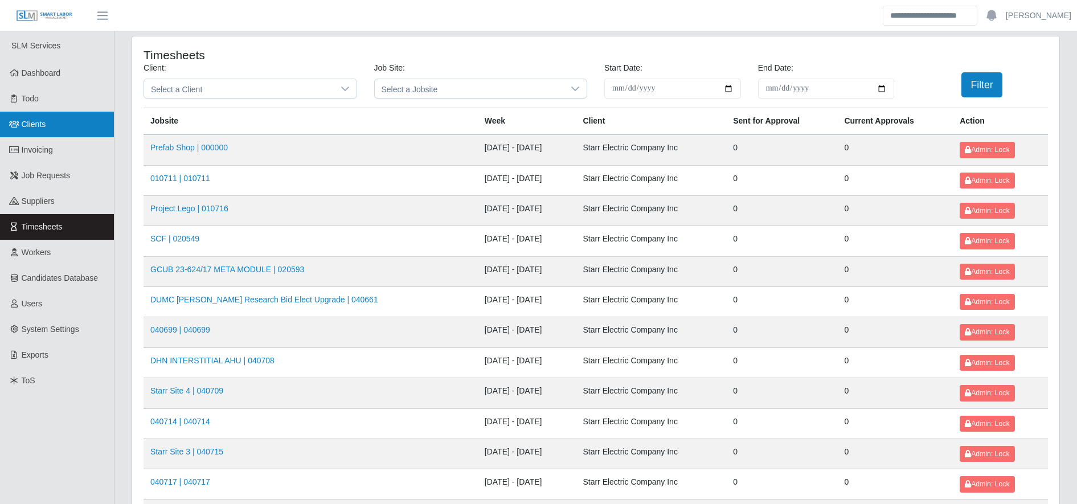
click at [51, 129] on link "Clients" at bounding box center [57, 125] width 114 height 26
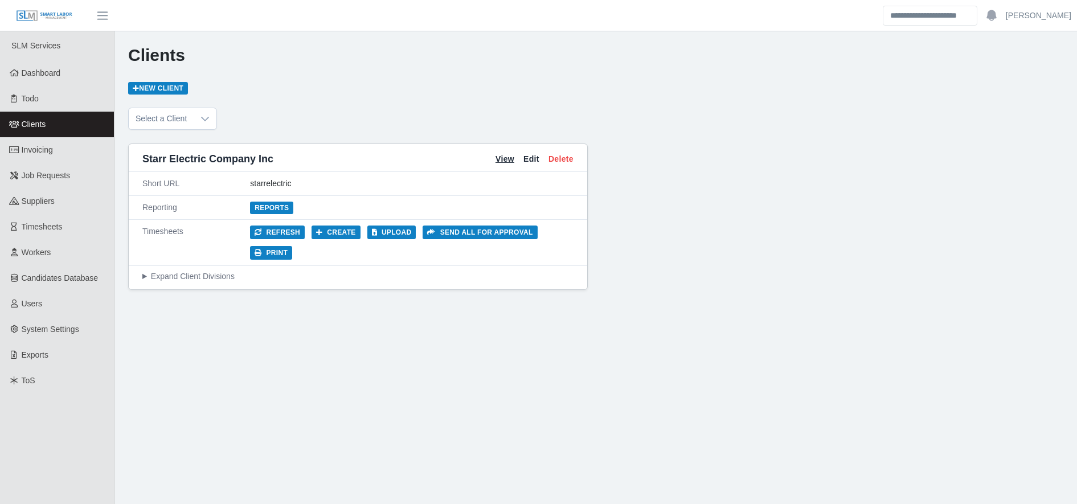
click at [500, 162] on link "View" at bounding box center [505, 159] width 19 height 12
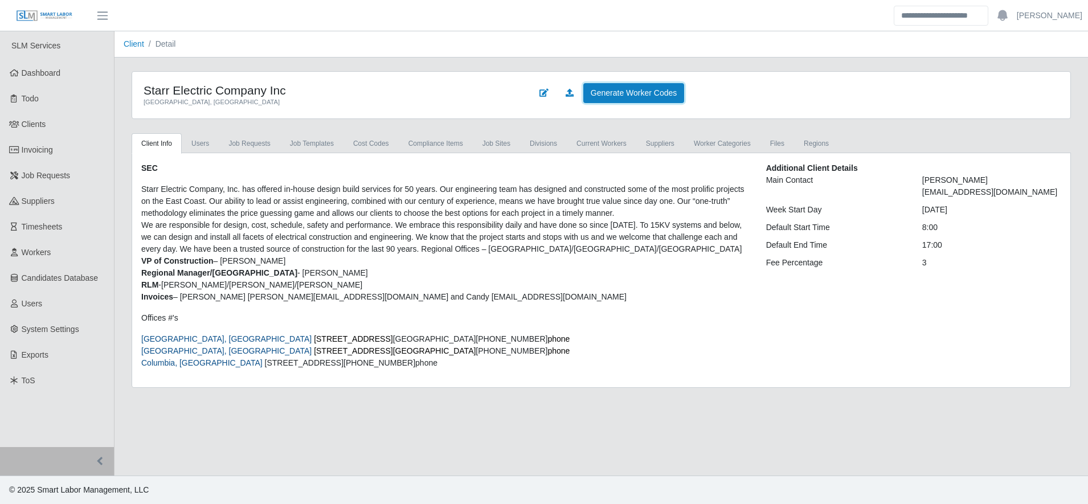
click at [639, 94] on link "Generate Worker Codes" at bounding box center [633, 93] width 101 height 20
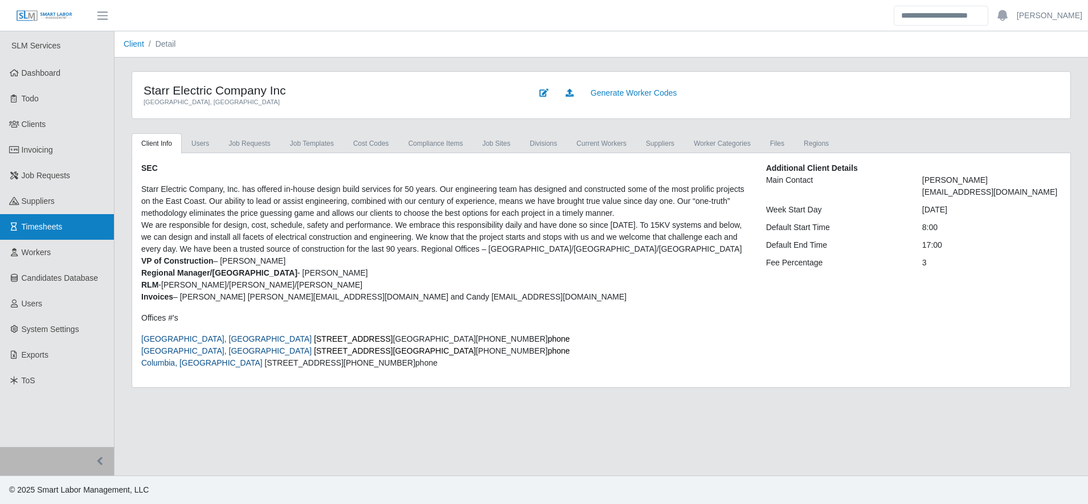
click at [51, 237] on link "Timesheets" at bounding box center [57, 227] width 114 height 26
